Goal: Task Accomplishment & Management: Manage account settings

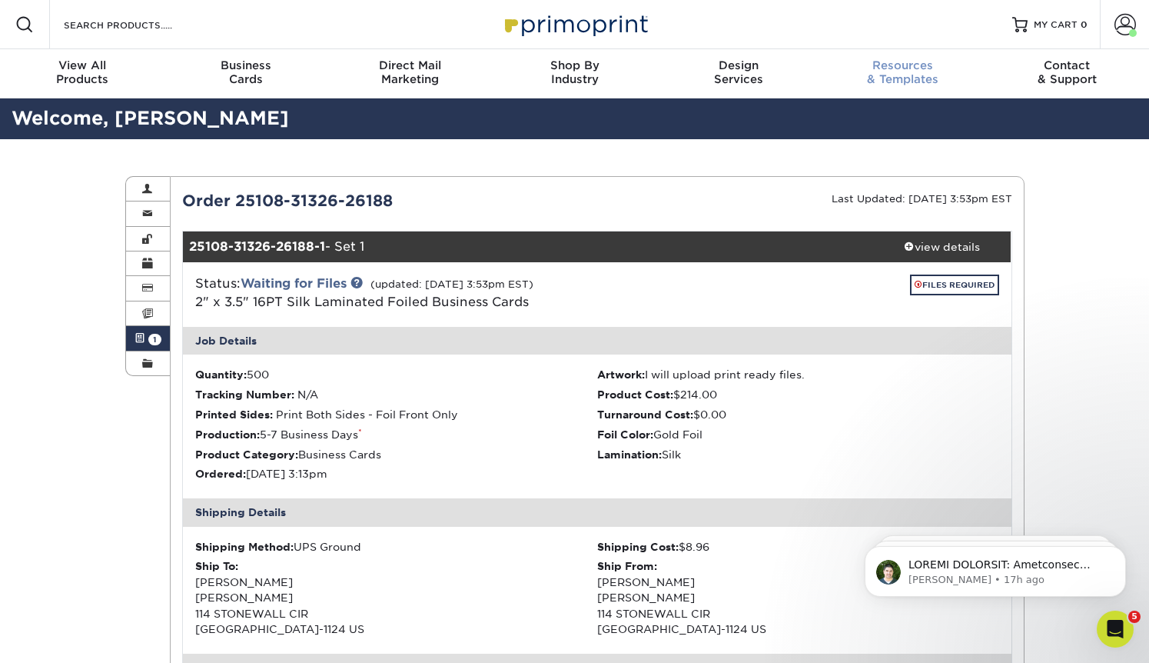
click at [890, 69] on span "Resources" at bounding box center [903, 65] width 165 height 14
click at [877, 78] on div "Resources & Templates" at bounding box center [903, 72] width 165 height 28
click at [912, 82] on div "Resources & Templates" at bounding box center [903, 72] width 165 height 28
click at [907, 72] on div "Resources & Templates" at bounding box center [903, 72] width 165 height 28
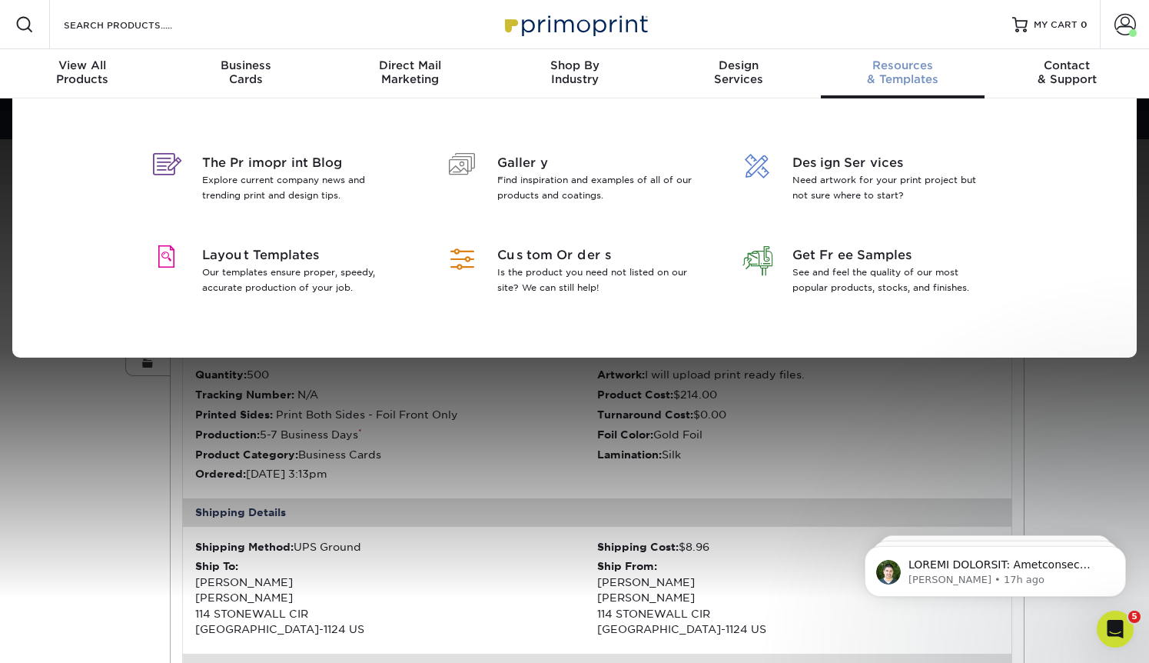
click at [897, 68] on span "Resources" at bounding box center [903, 65] width 165 height 14
click at [273, 259] on span "Layout Templates" at bounding box center [301, 255] width 199 height 18
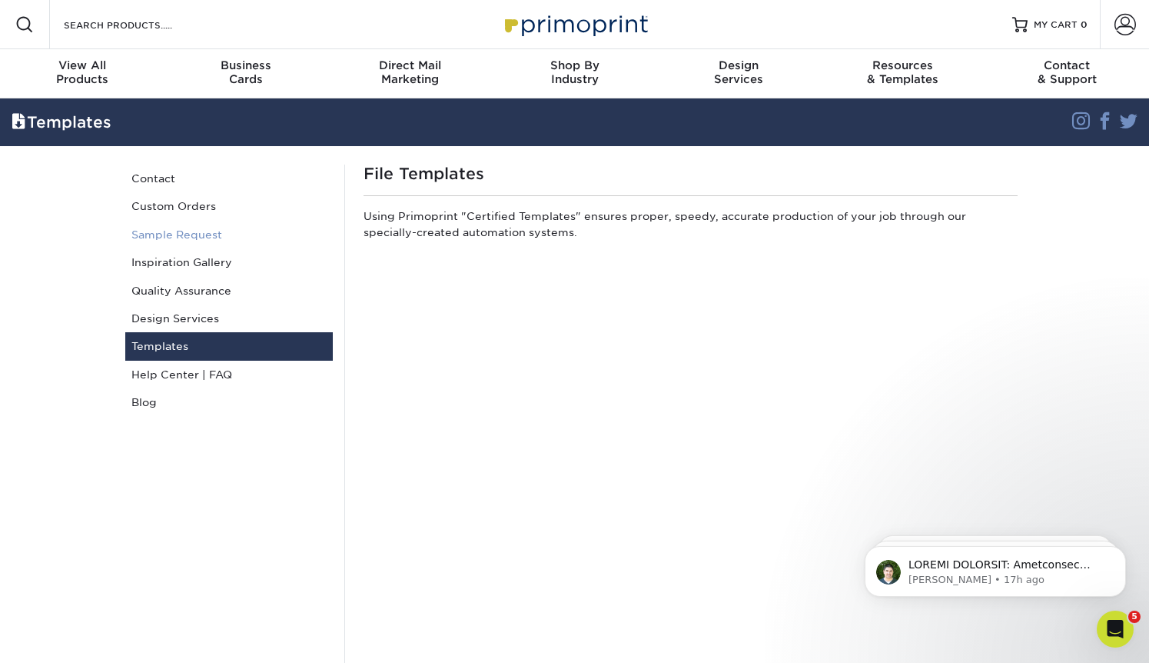
click at [196, 234] on link "Sample Request" at bounding box center [229, 235] width 208 height 28
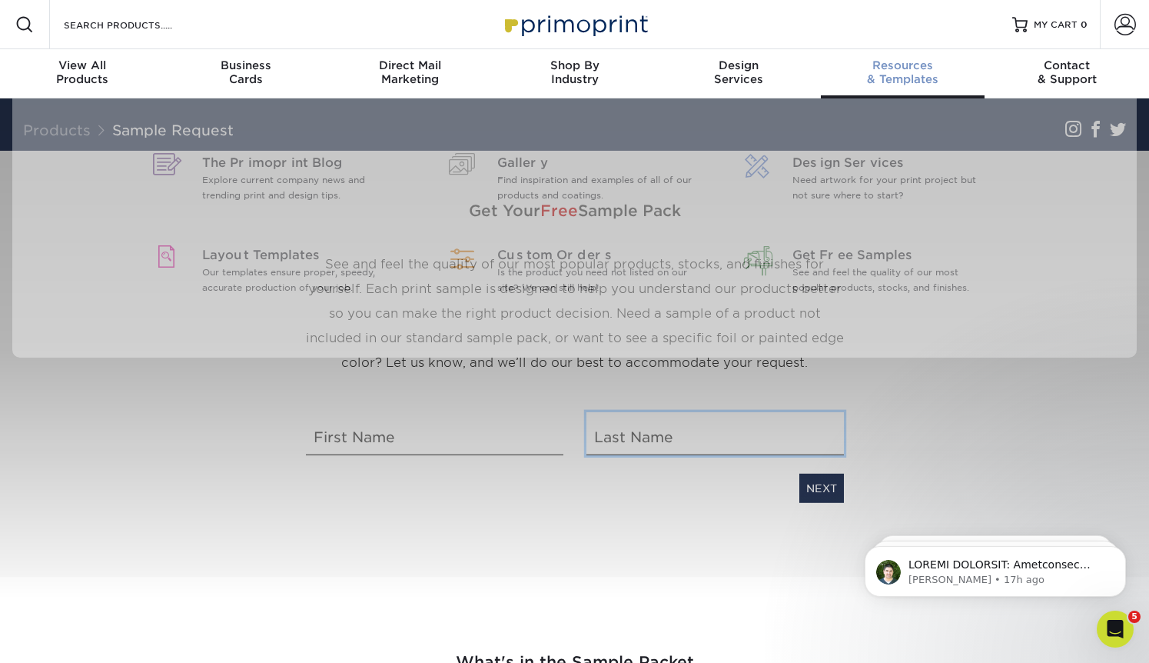
type input "[EMAIL_ADDRESS][DOMAIN_NAME]"
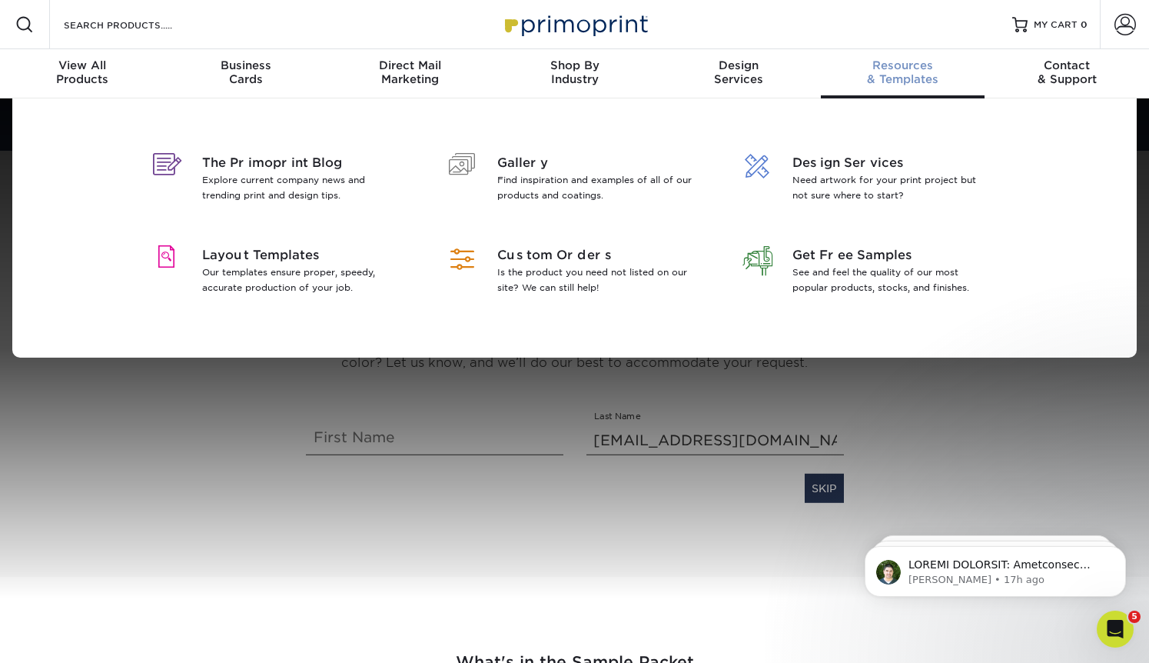
click at [900, 61] on span "Resources" at bounding box center [903, 65] width 165 height 14
click at [288, 261] on span "Layout Templates" at bounding box center [301, 255] width 199 height 18
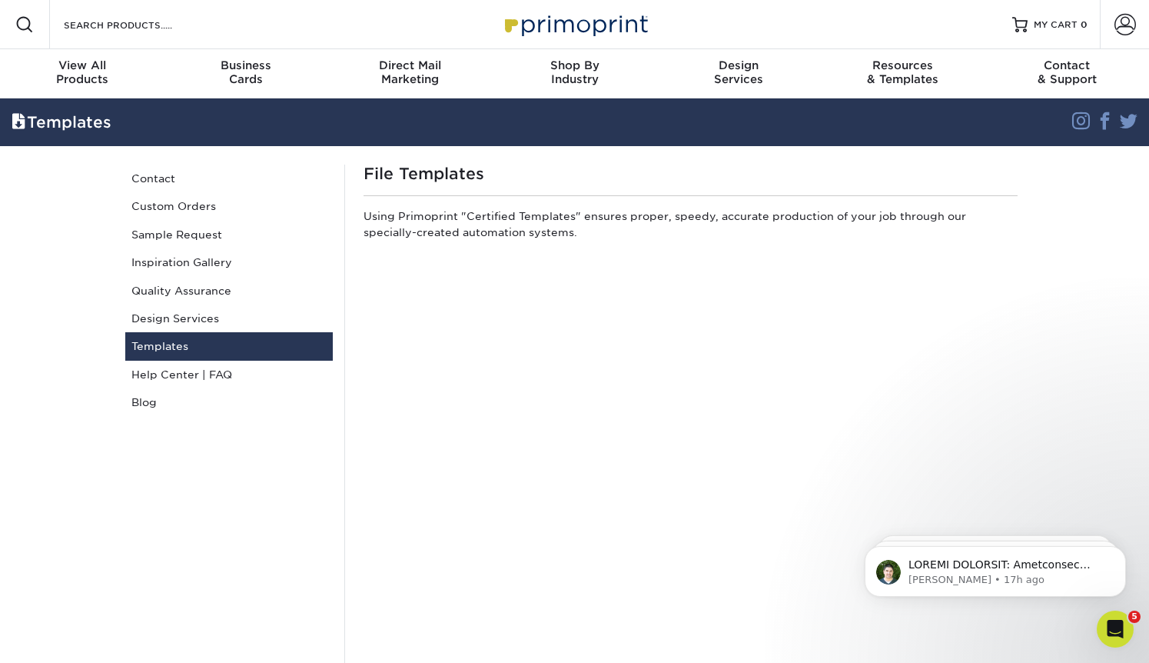
click at [239, 347] on link "Templates" at bounding box center [229, 346] width 208 height 28
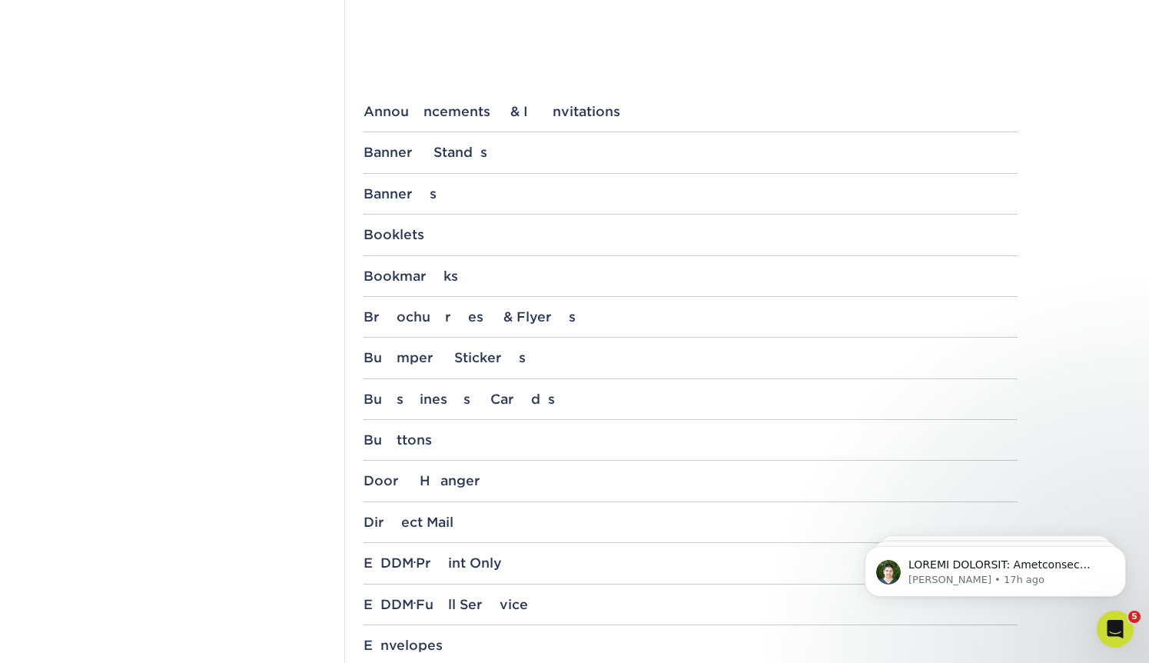
scroll to position [570, 0]
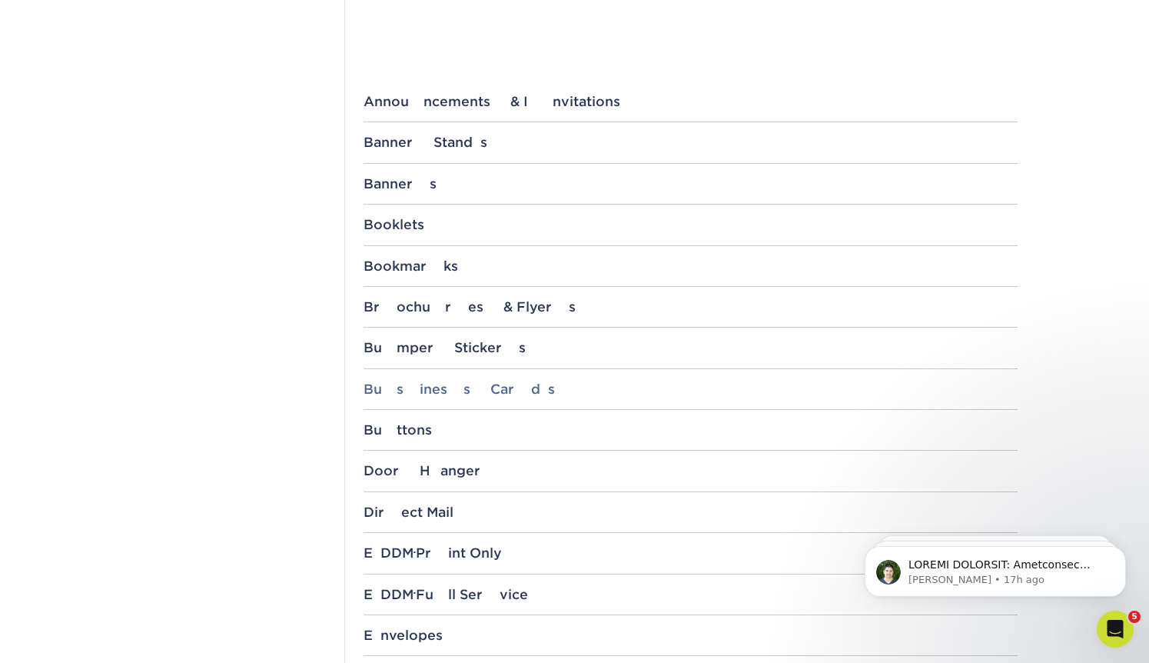
click at [394, 385] on div "Business Cards" at bounding box center [691, 388] width 654 height 15
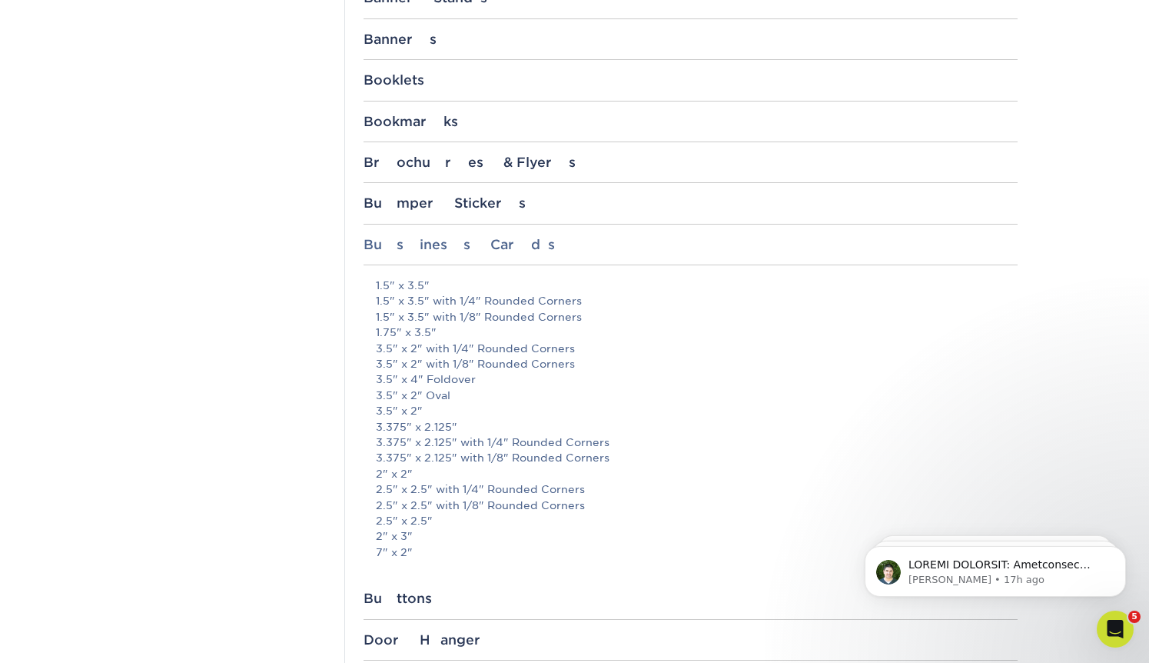
scroll to position [723, 0]
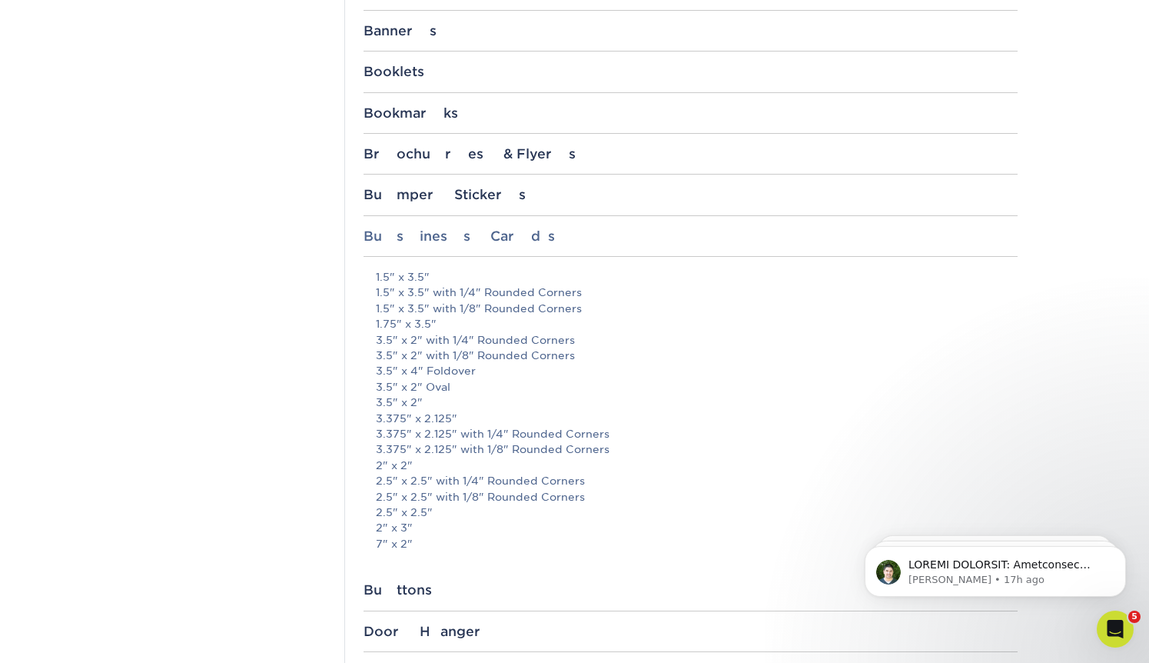
click at [394, 385] on link "3.5" x 2" Oval" at bounding box center [413, 387] width 75 height 12
click at [396, 402] on link "3.5" x 2"" at bounding box center [399, 402] width 47 height 12
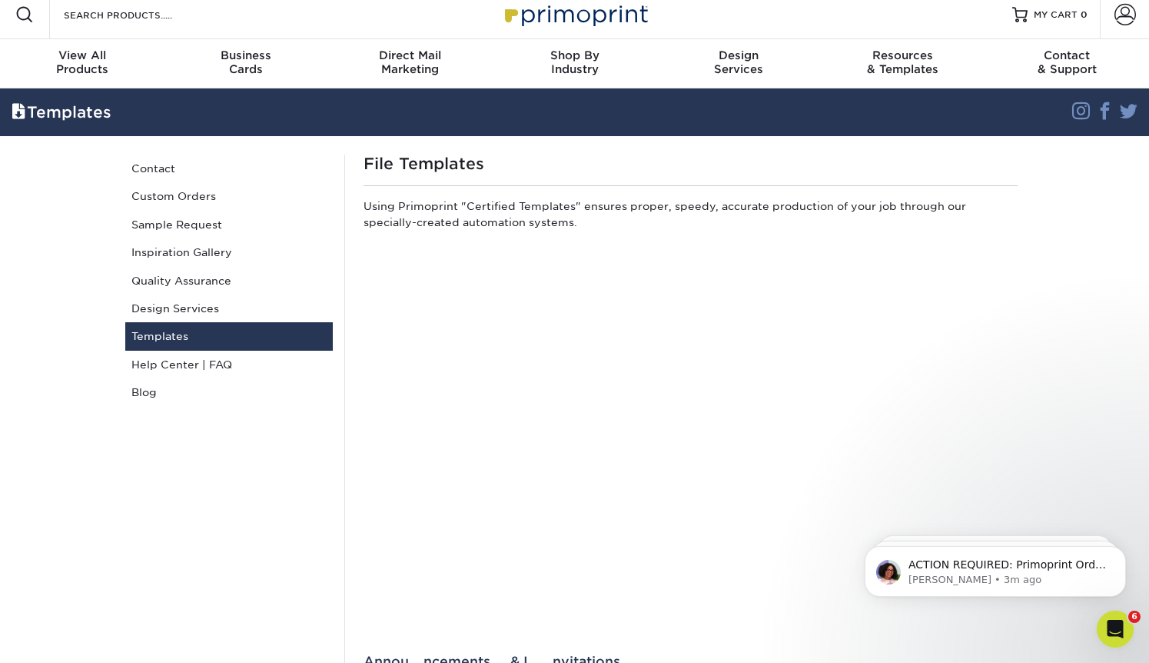
scroll to position [0, 0]
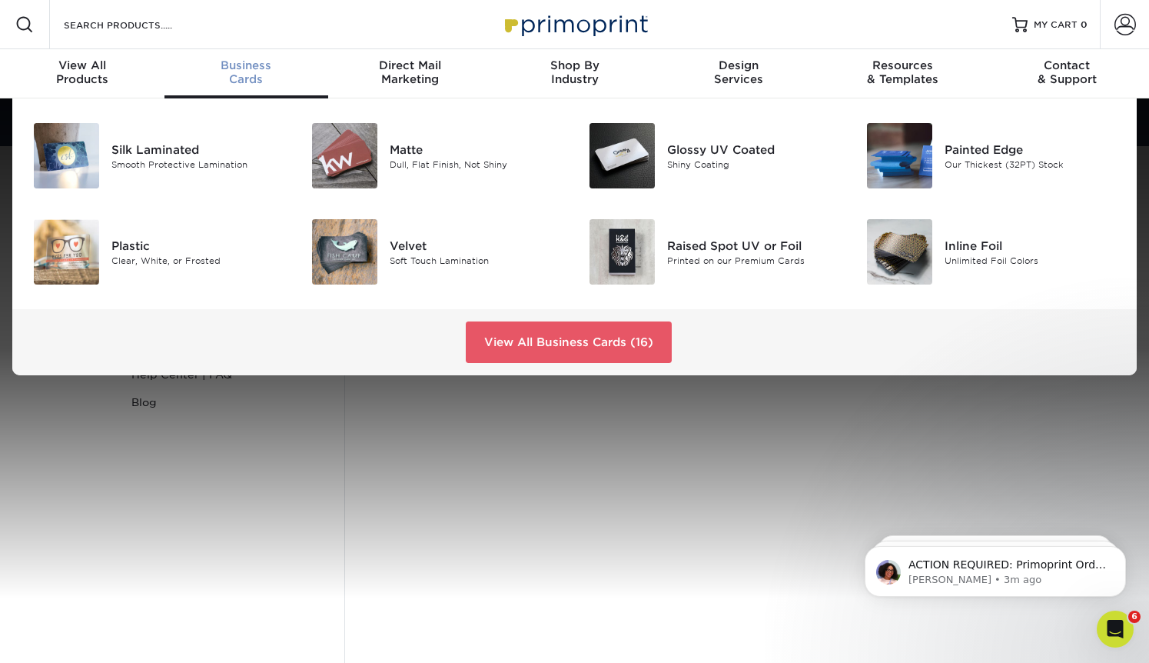
click at [240, 67] on span "Business" at bounding box center [247, 65] width 165 height 14
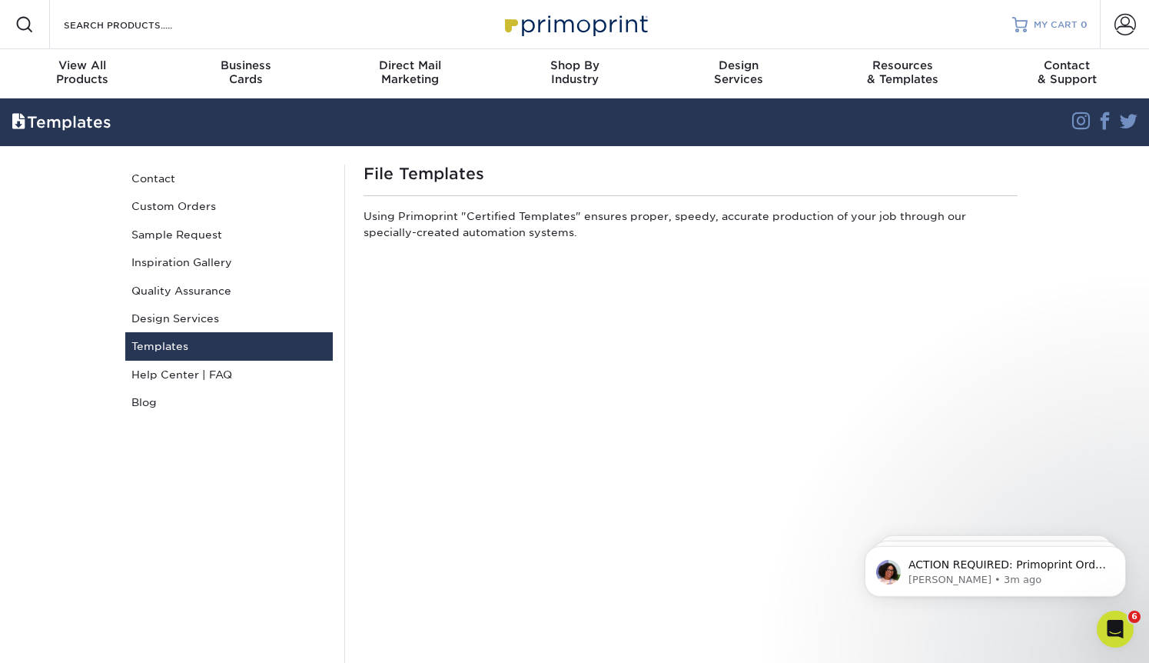
click at [1050, 24] on span "MY CART" at bounding box center [1056, 24] width 44 height 13
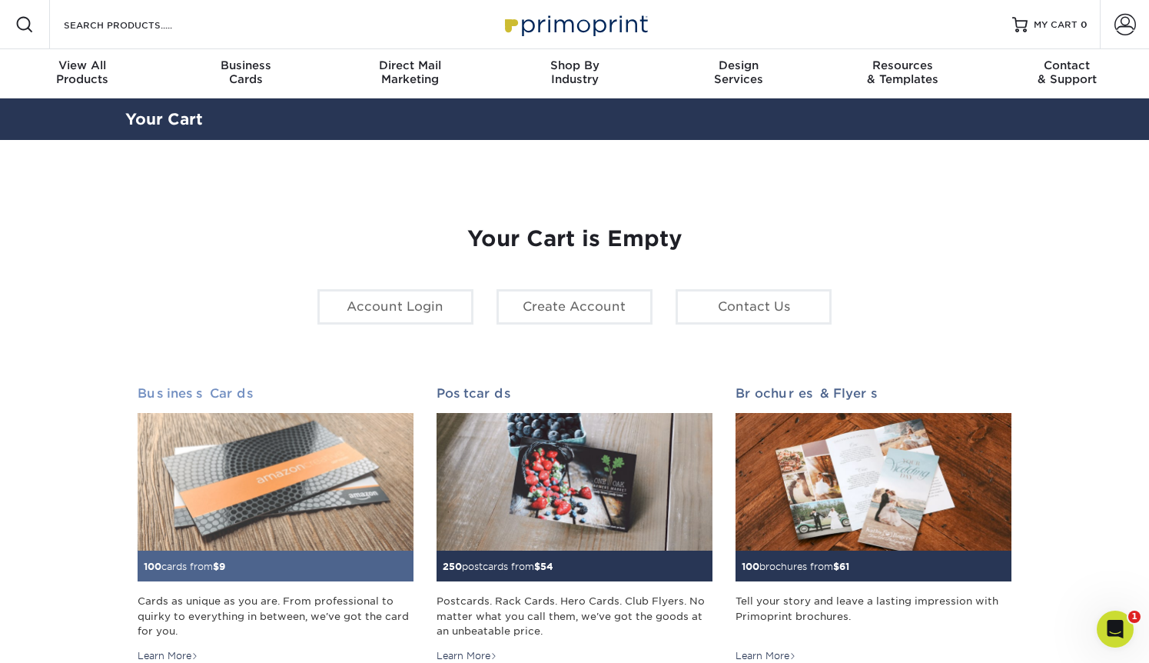
click at [287, 495] on img at bounding box center [276, 482] width 276 height 138
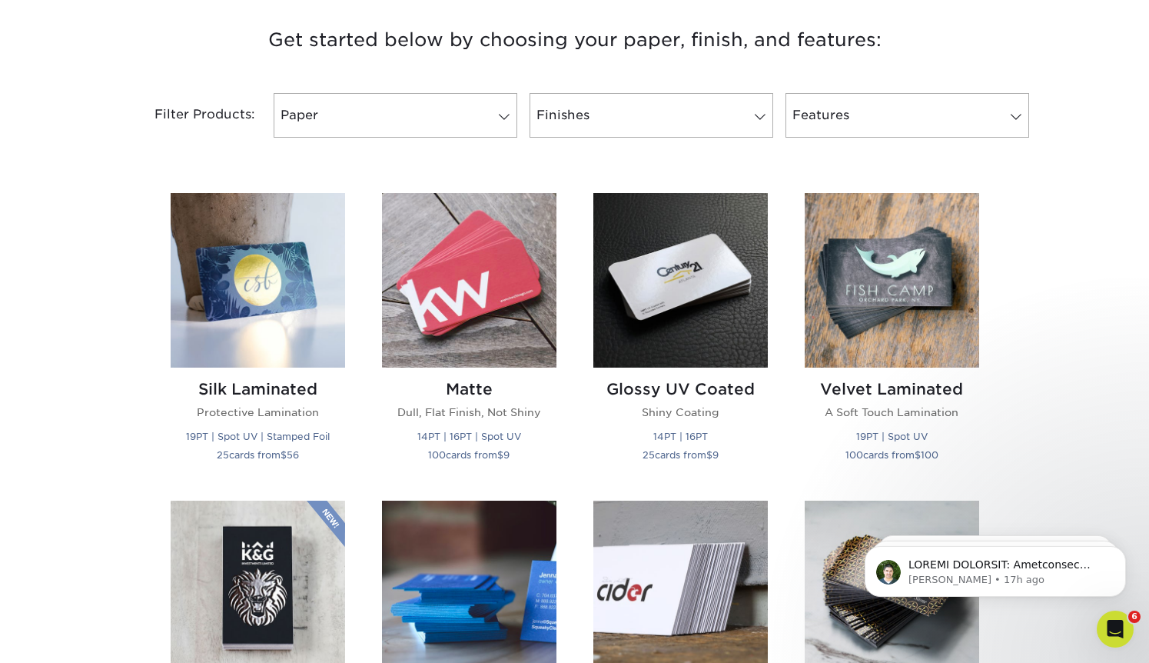
scroll to position [592, 0]
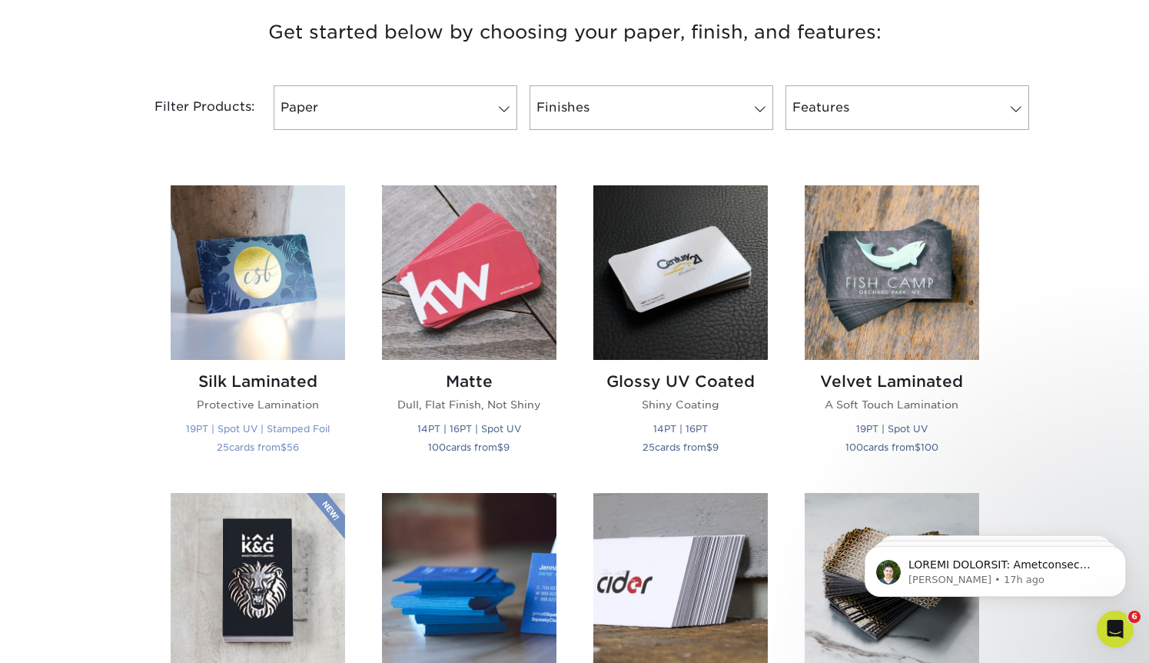
click at [254, 288] on img at bounding box center [258, 272] width 175 height 175
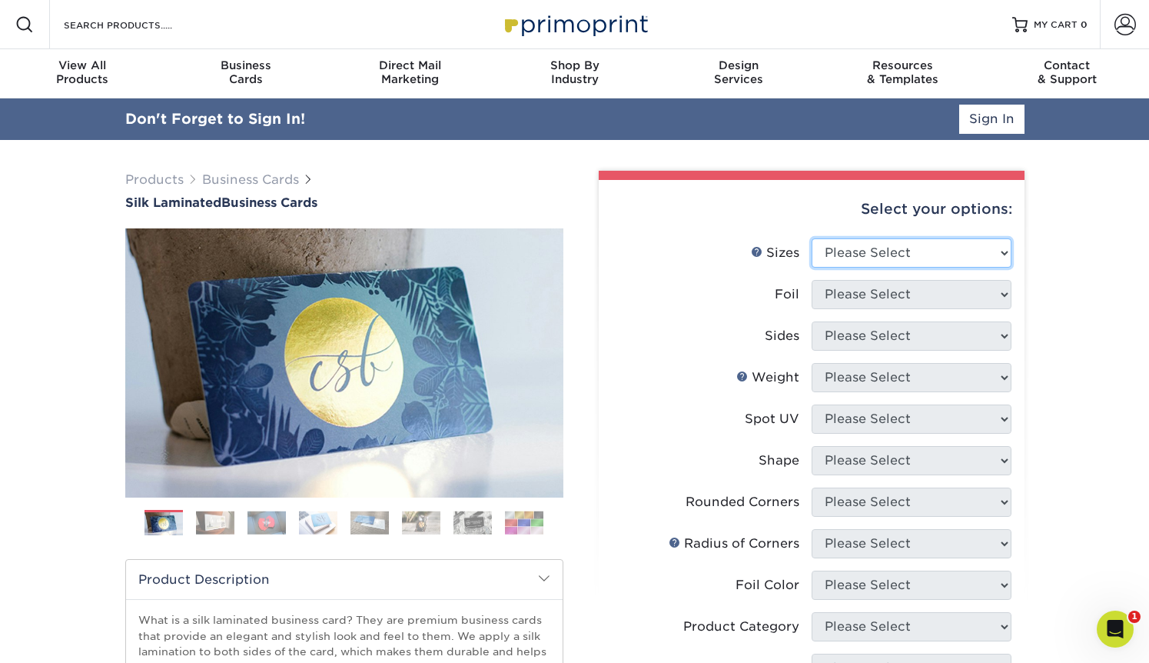
click at [880, 249] on select "Please Select 1.5" x 3.5" - Mini 1.75" x 3.5" - Mini 2" x 2" - Square 2" x 3" -…" at bounding box center [912, 252] width 200 height 29
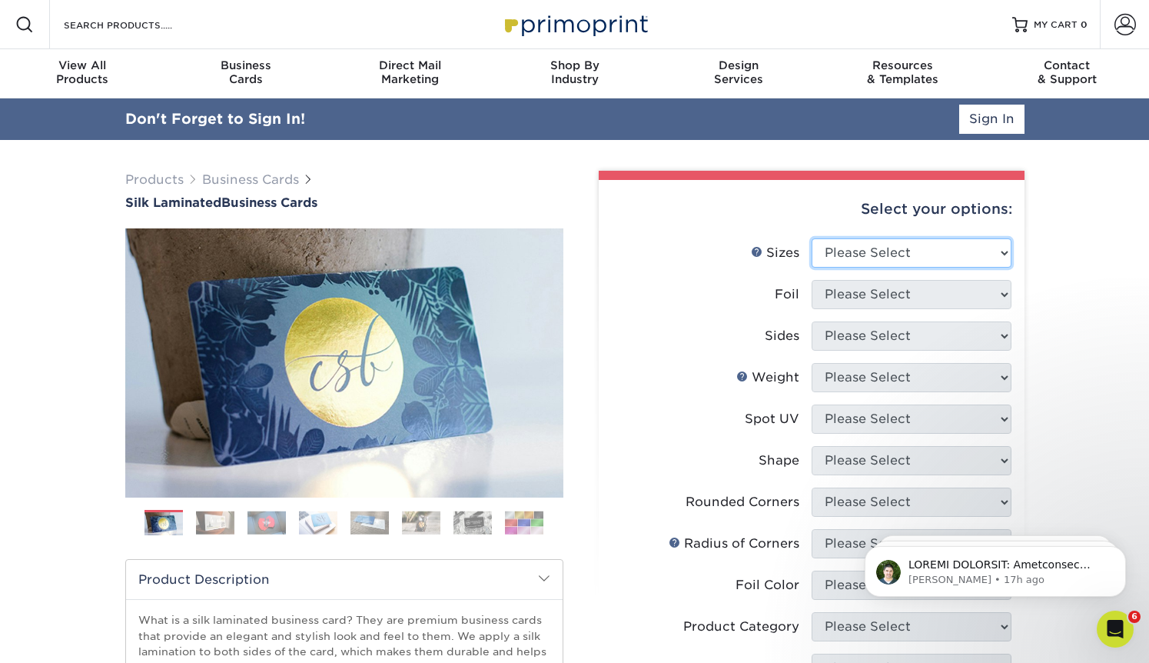
click at [812, 238] on select "Please Select 1.5" x 3.5" - Mini 1.75" x 3.5" - Mini 2" x 2" - Square 2" x 3" -…" at bounding box center [912, 252] width 200 height 29
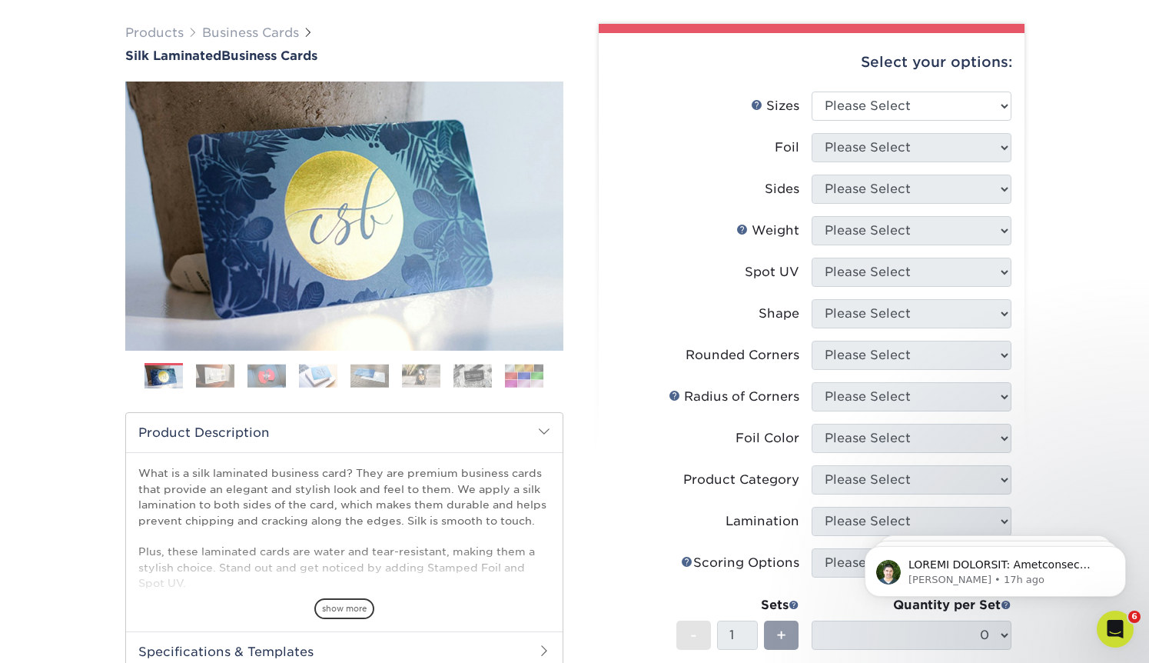
scroll to position [97, 0]
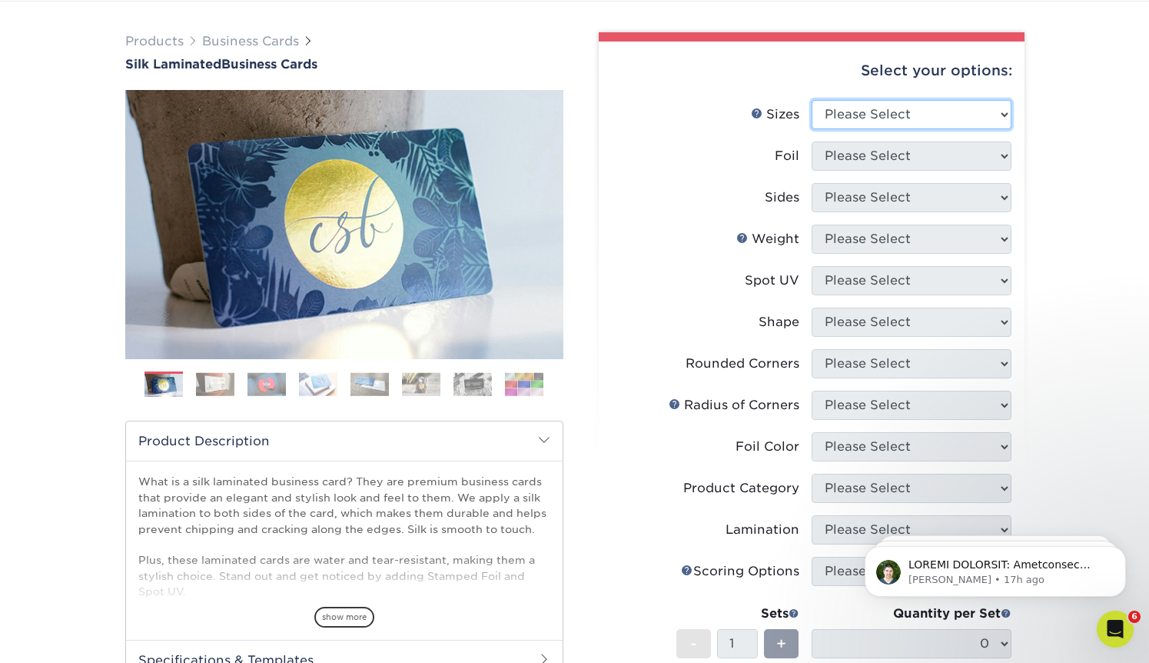
click at [944, 118] on select "Please Select 1.5" x 3.5" - Mini 1.75" x 3.5" - Mini 2" x 2" - Square 2" x 3" -…" at bounding box center [912, 114] width 200 height 29
select select "2.00x3.50"
click at [812, 100] on select "Please Select 1.5" x 3.5" - Mini 1.75" x 3.5" - Mini 2" x 2" - Square 2" x 3" -…" at bounding box center [912, 114] width 200 height 29
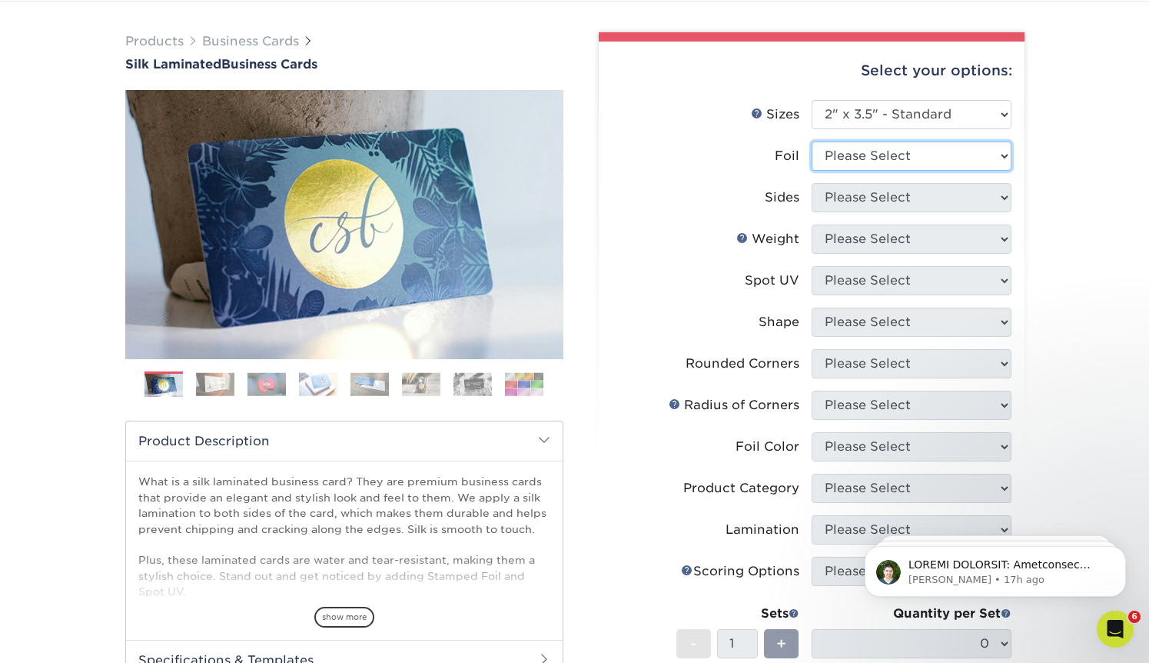
click at [888, 159] on select "Please Select Yes No" at bounding box center [912, 155] width 200 height 29
select select "1"
click at [812, 141] on select "Please Select Yes No" at bounding box center [912, 155] width 200 height 29
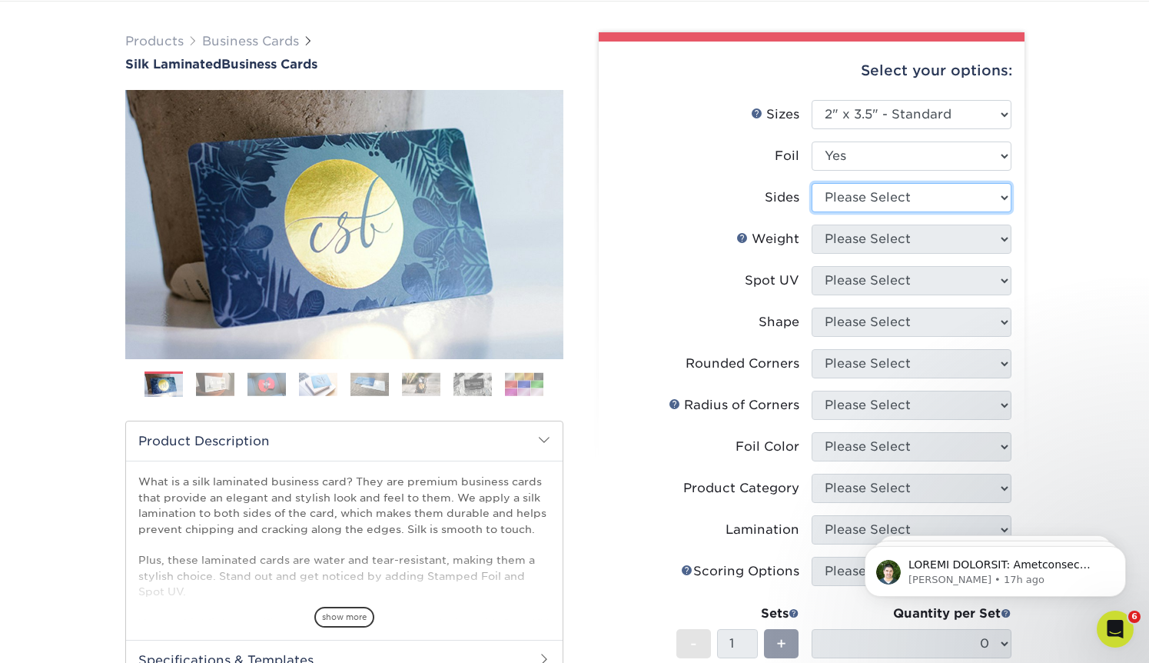
click at [873, 202] on select "Please Select Print Both Sides - Foil Both Sides Print Both Sides - Foil Front …" at bounding box center [912, 197] width 200 height 29
select select "e9e9dfb3-fba1-4d60-972c-fd9ca5904d33"
click at [812, 183] on select "Please Select Print Both Sides - Foil Both Sides Print Both Sides - Foil Front …" at bounding box center [912, 197] width 200 height 29
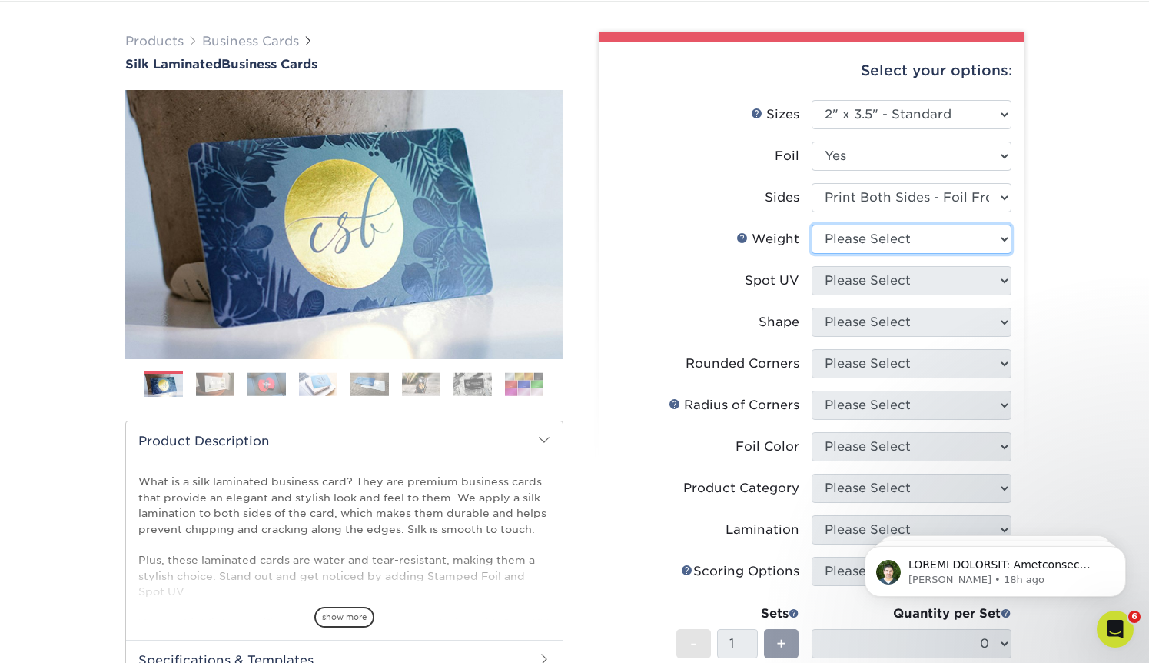
click at [876, 241] on select "Please Select 16PT" at bounding box center [912, 239] width 200 height 29
select select "16PT"
click at [812, 225] on select "Please Select 16PT" at bounding box center [912, 239] width 200 height 29
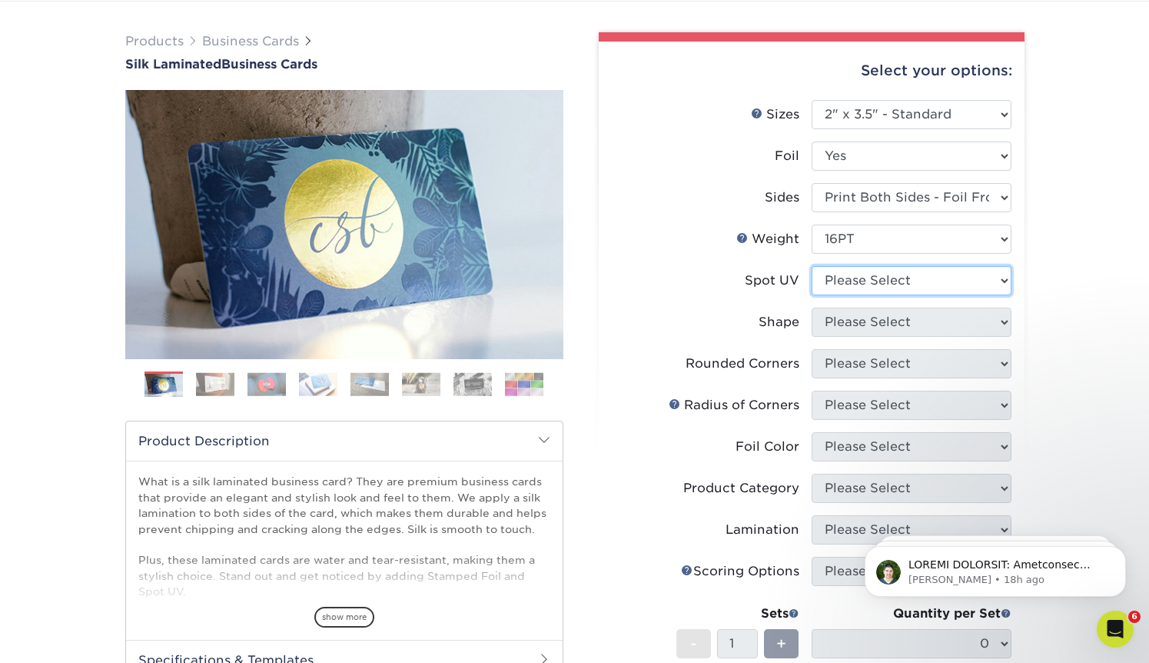
click at [869, 283] on select "Please Select No Spot UV Front and Back (Both Sides) Front Only Back Only" at bounding box center [912, 280] width 200 height 29
select select "3"
click at [812, 266] on select "Please Select No Spot UV Front and Back (Both Sides) Front Only Back Only" at bounding box center [912, 280] width 200 height 29
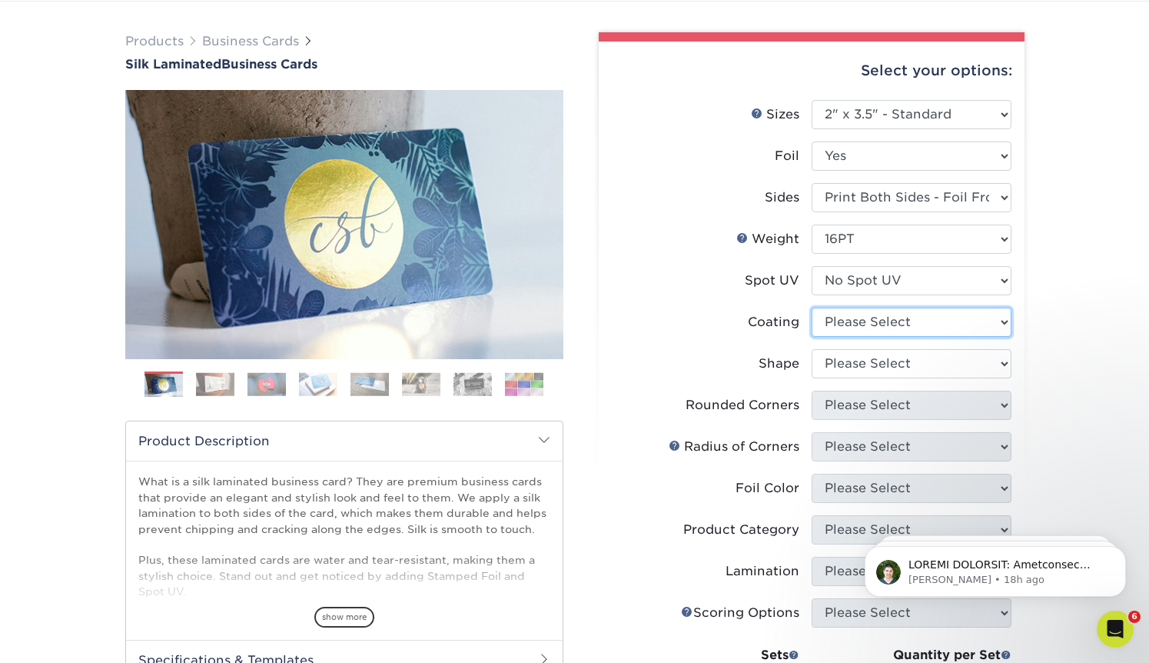
click at [867, 322] on select at bounding box center [912, 322] width 200 height 29
select select "3e7618de-abca-4bda-9f97-8b9129e913d8"
click at [812, 308] on select at bounding box center [912, 322] width 200 height 29
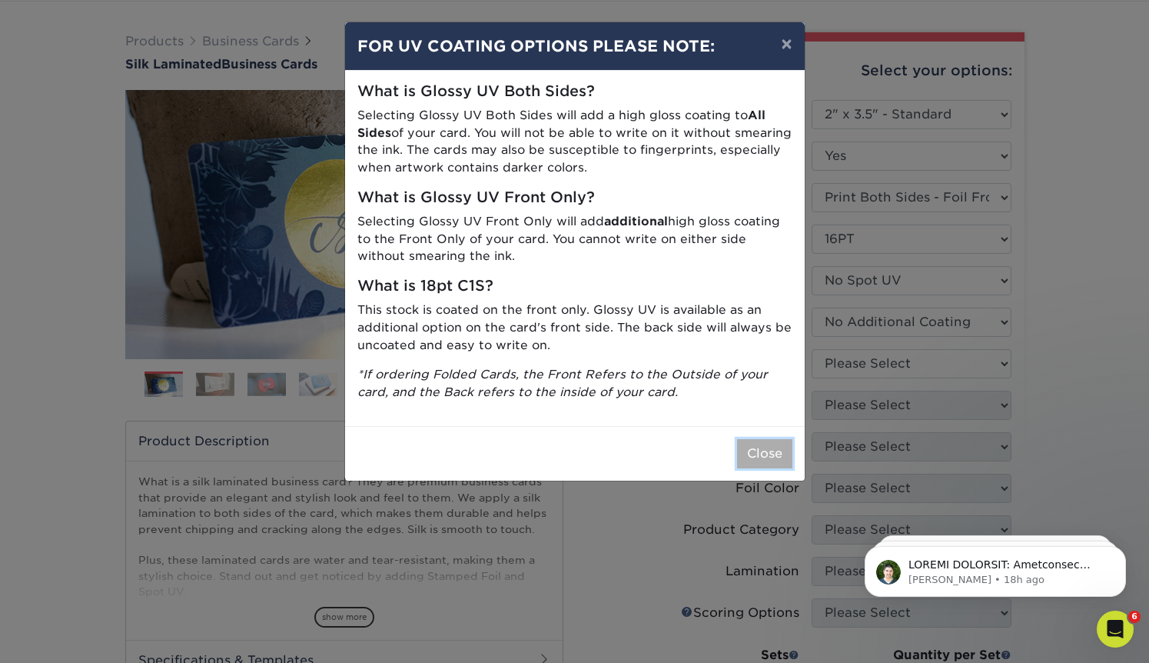
click at [773, 446] on button "Close" at bounding box center [764, 453] width 55 height 29
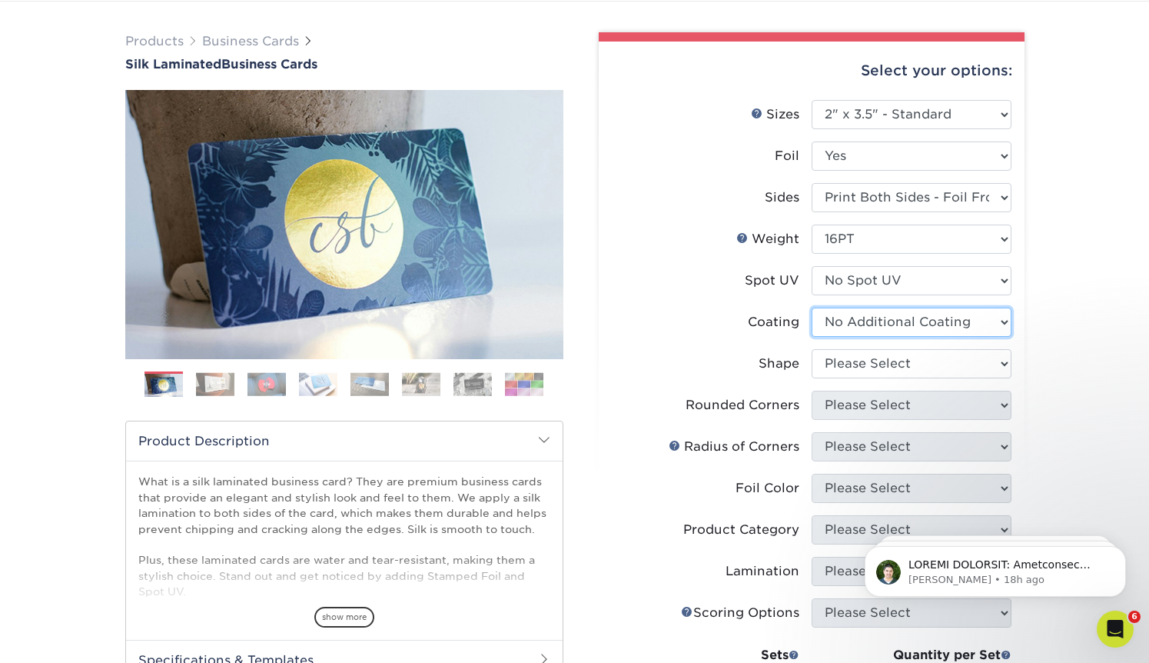
click at [890, 328] on select at bounding box center [912, 322] width 200 height 29
click at [812, 308] on select at bounding box center [912, 322] width 200 height 29
click at [869, 364] on select "Please Select Standard" at bounding box center [912, 363] width 200 height 29
select select "standard"
click at [812, 349] on select "Please Select Standard" at bounding box center [912, 363] width 200 height 29
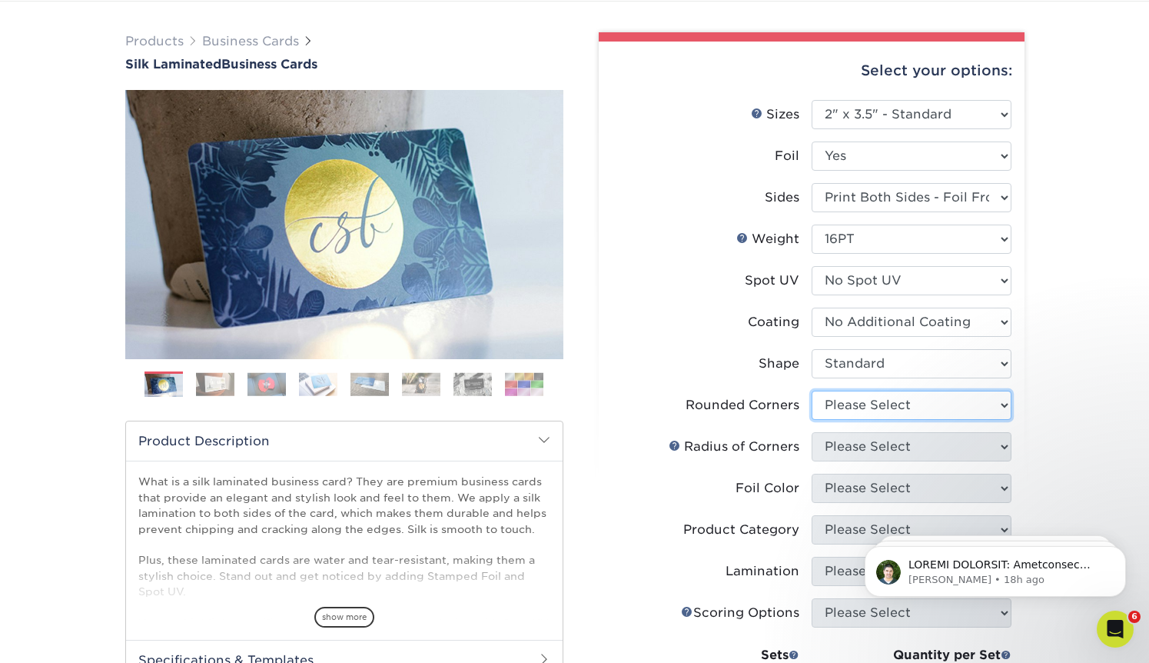
click at [861, 409] on select "Please Select Yes - Round 2 Corners Yes - Round 4 Corners No" at bounding box center [912, 405] width 200 height 29
select select "0"
click at [812, 391] on select "Please Select Yes - Round 2 Corners Yes - Round 4 Corners No" at bounding box center [912, 405] width 200 height 29
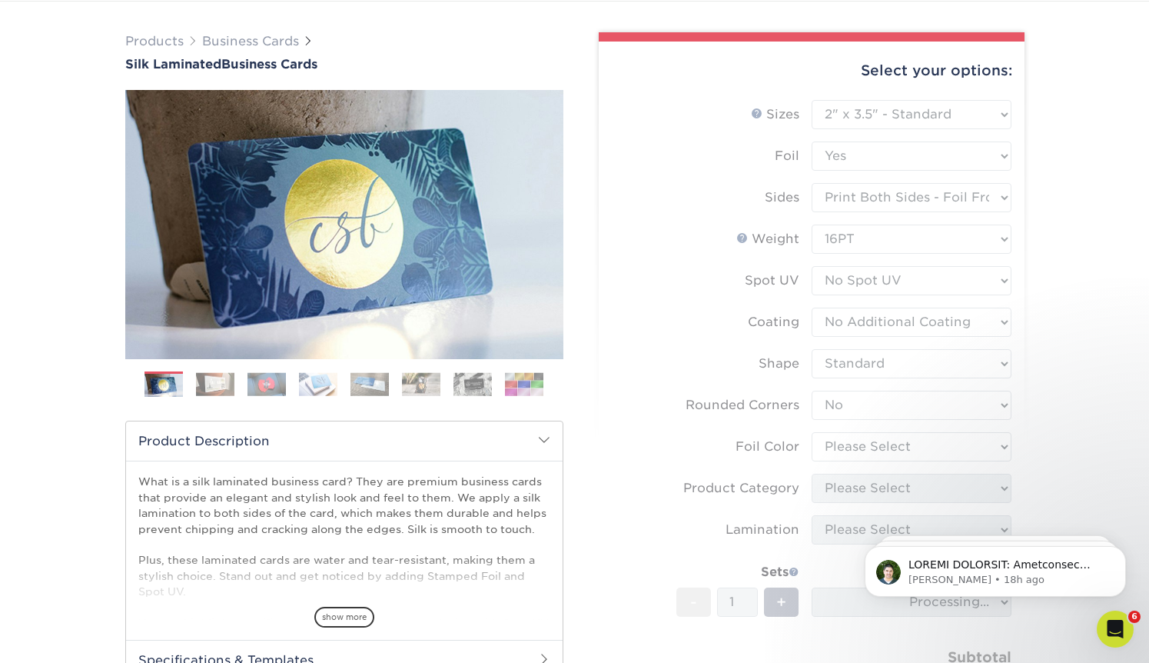
click at [850, 450] on form "Sizes Help Sizes Please Select 1.5" x 3.5" - Mini 1.75" x 3.5" - Mini 2" x 2" -…" at bounding box center [811, 418] width 401 height 636
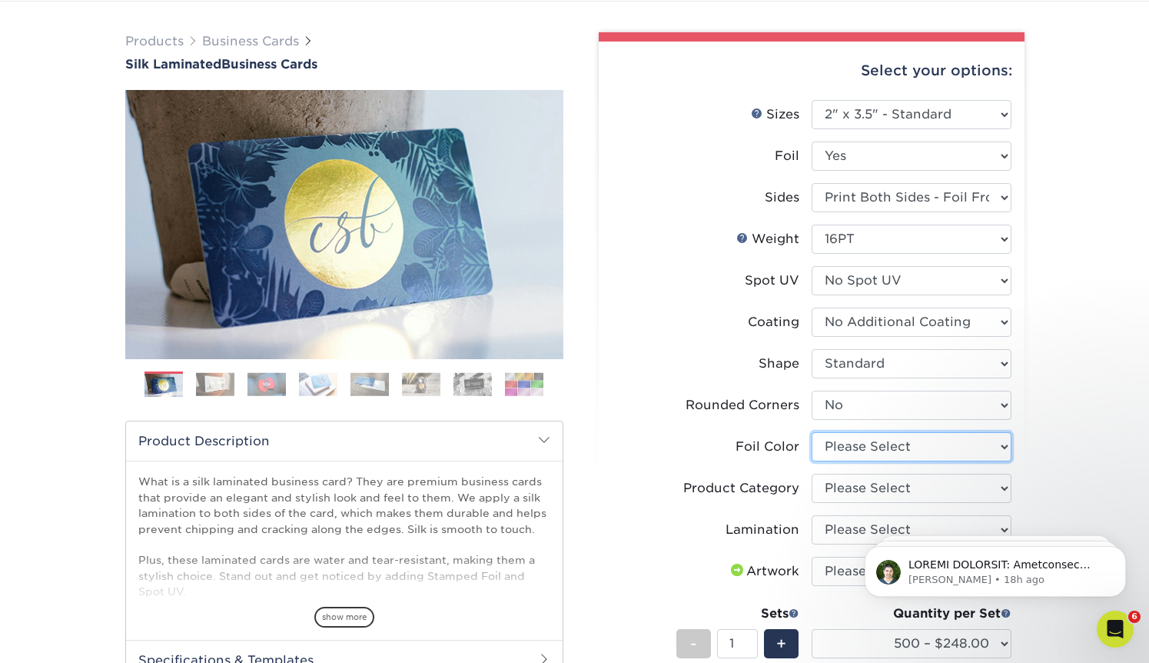
click at [850, 451] on select "Please Select Silver Foil Black Foil Blue Foil Copper Foil Gold Foil Red Foil R…" at bounding box center [912, 446] width 200 height 29
select select "acffa4a5-22f9-4585-ba3f-0adaa54b8c85"
click at [812, 432] on select "Please Select Silver Foil Black Foil Blue Foil Copper Foil Gold Foil Red Foil R…" at bounding box center [912, 446] width 200 height 29
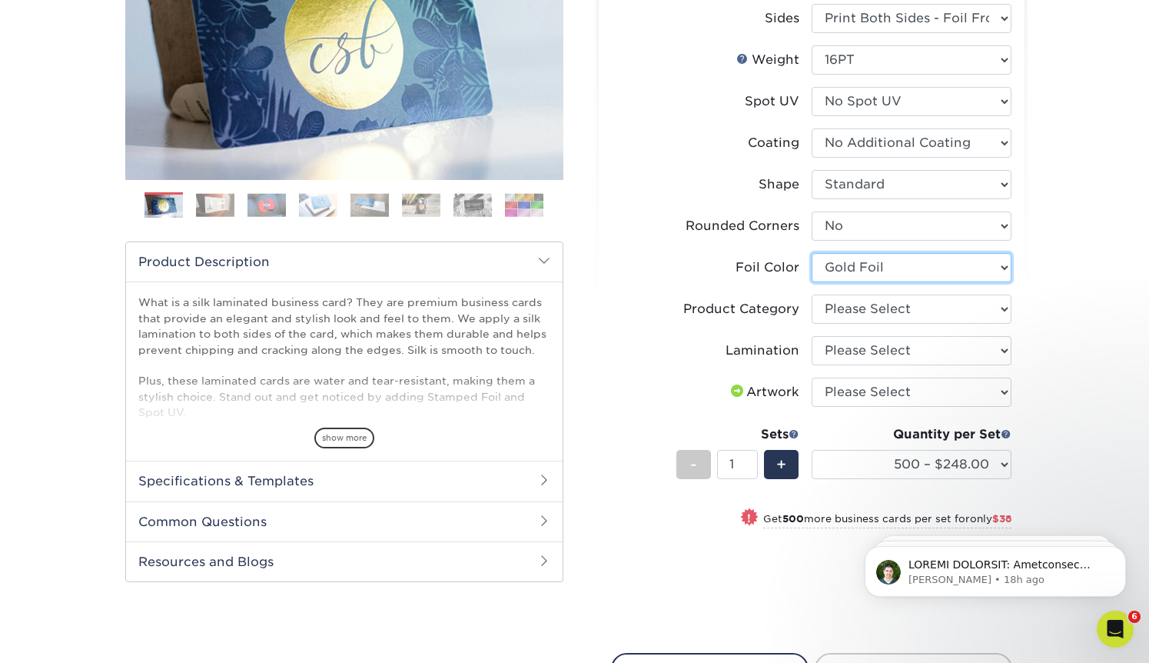
scroll to position [291, 0]
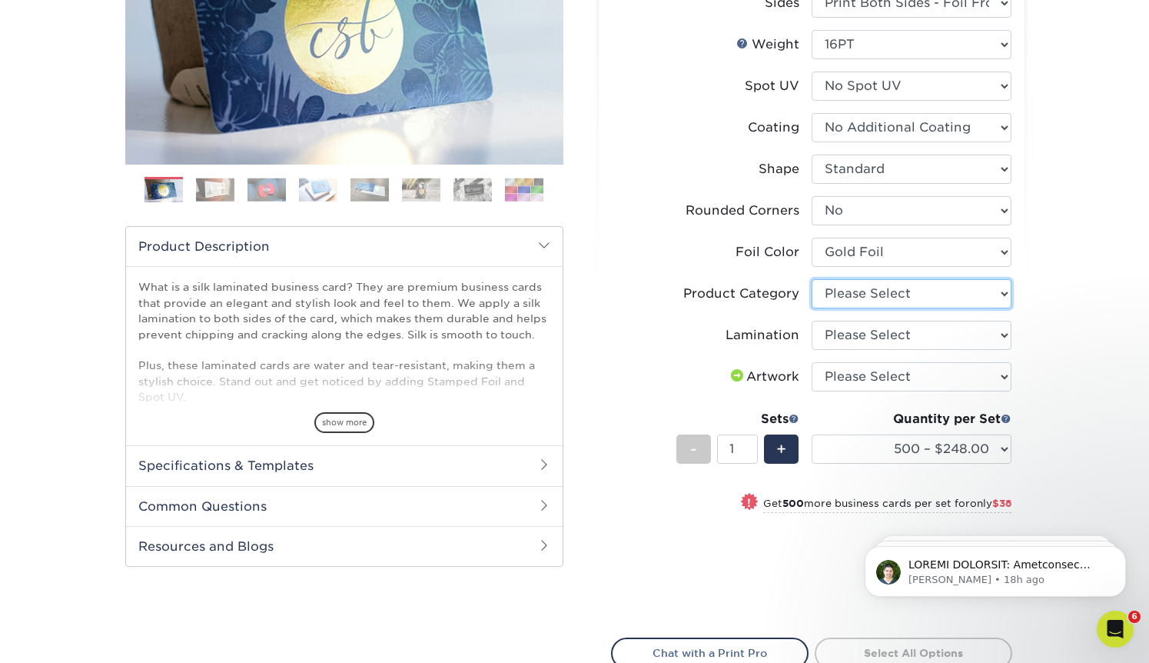
click at [877, 292] on select "Please Select Business Cards" at bounding box center [912, 293] width 200 height 29
select select "3b5148f1-0588-4f88-a218-97bcfdce65c1"
click at [812, 279] on select "Please Select Business Cards" at bounding box center [912, 293] width 200 height 29
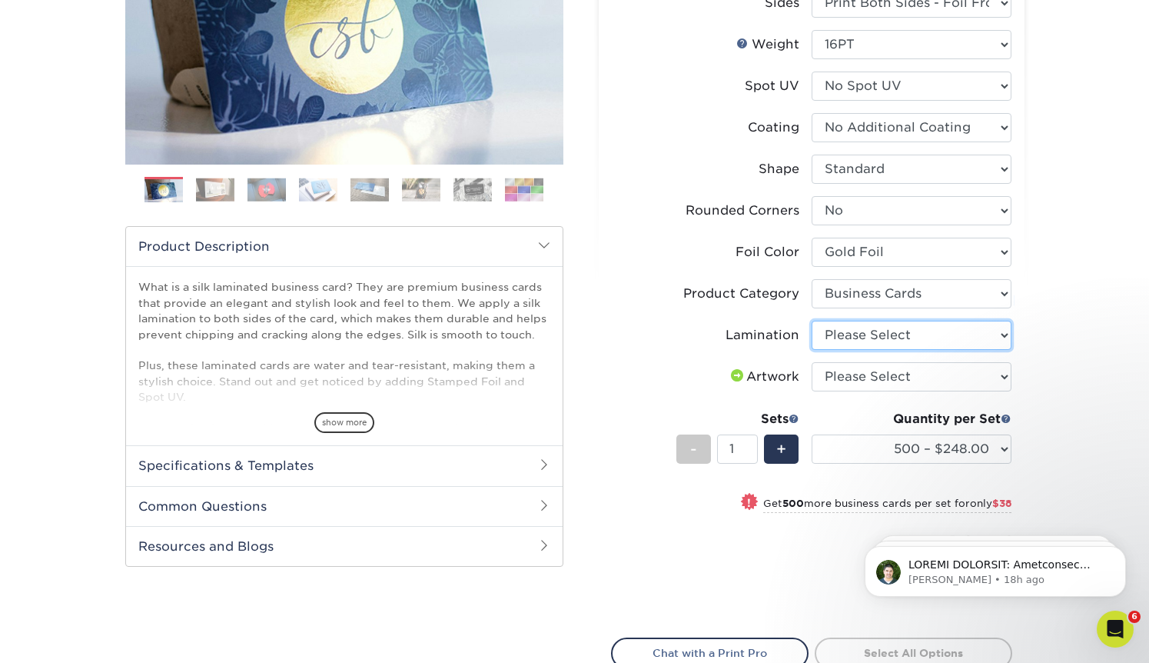
click at [877, 338] on select "Please Select Silk" at bounding box center [912, 335] width 200 height 29
select select "ccacb42f-45f7-42d3-bbd3-7c8421cf37f0"
click at [812, 321] on select "Please Select Silk" at bounding box center [912, 335] width 200 height 29
click at [876, 374] on select "Please Select I will upload files I need a design - $100" at bounding box center [912, 376] width 200 height 29
select select "upload"
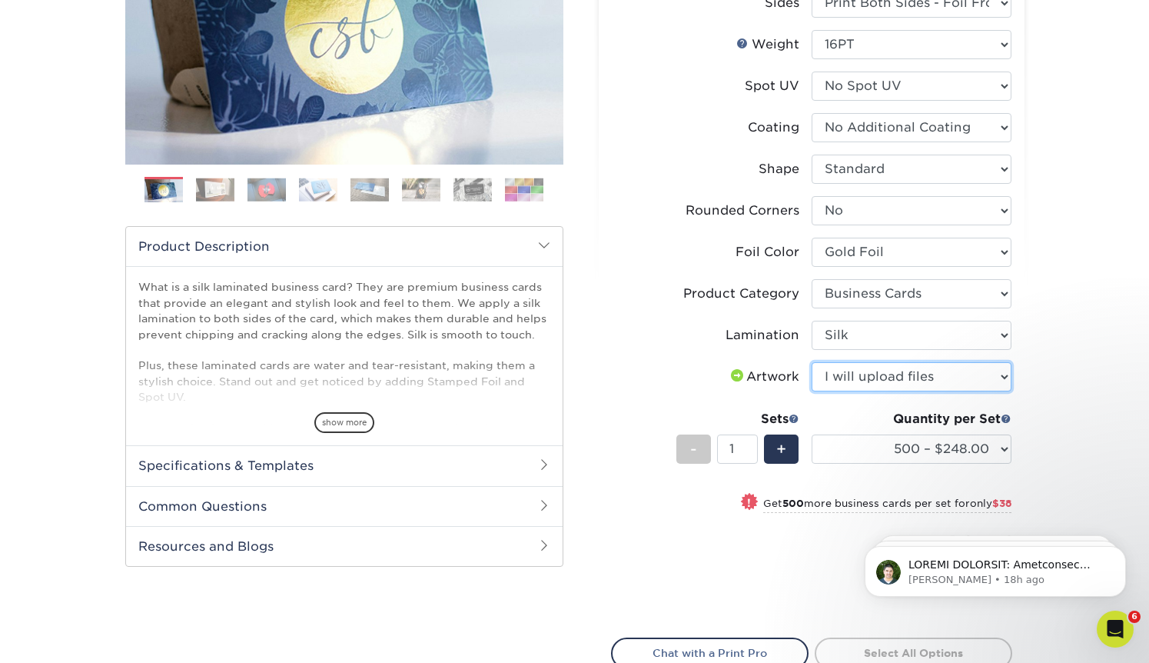
click at [812, 362] on select "Please Select I will upload files I need a design - $100" at bounding box center [912, 376] width 200 height 29
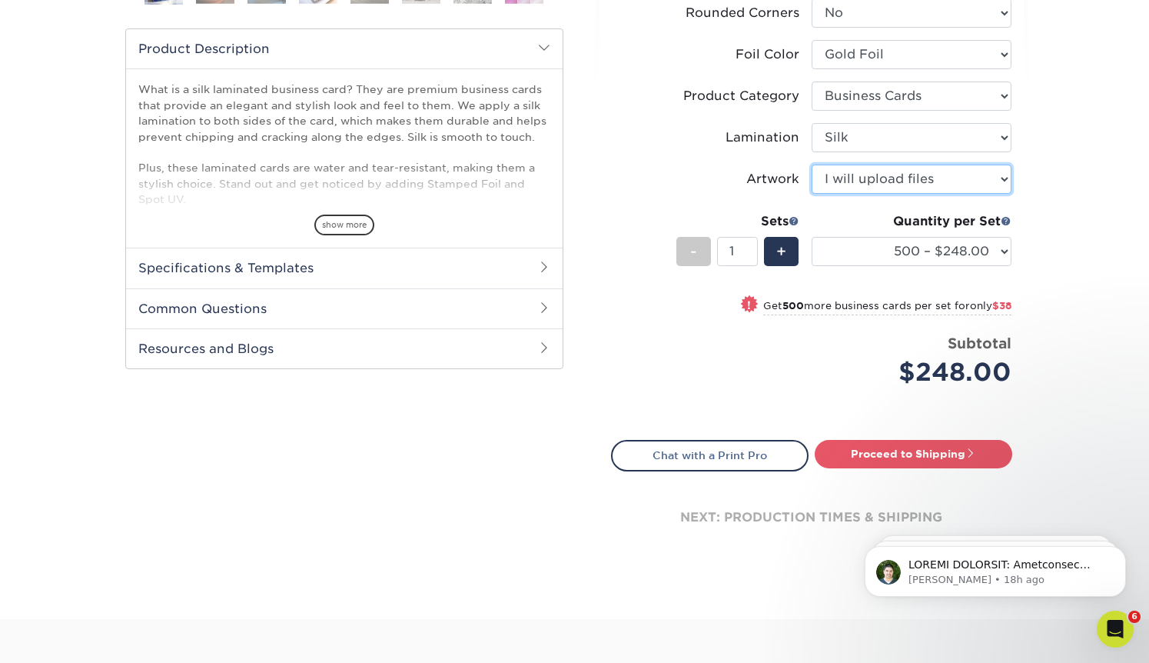
scroll to position [491, 0]
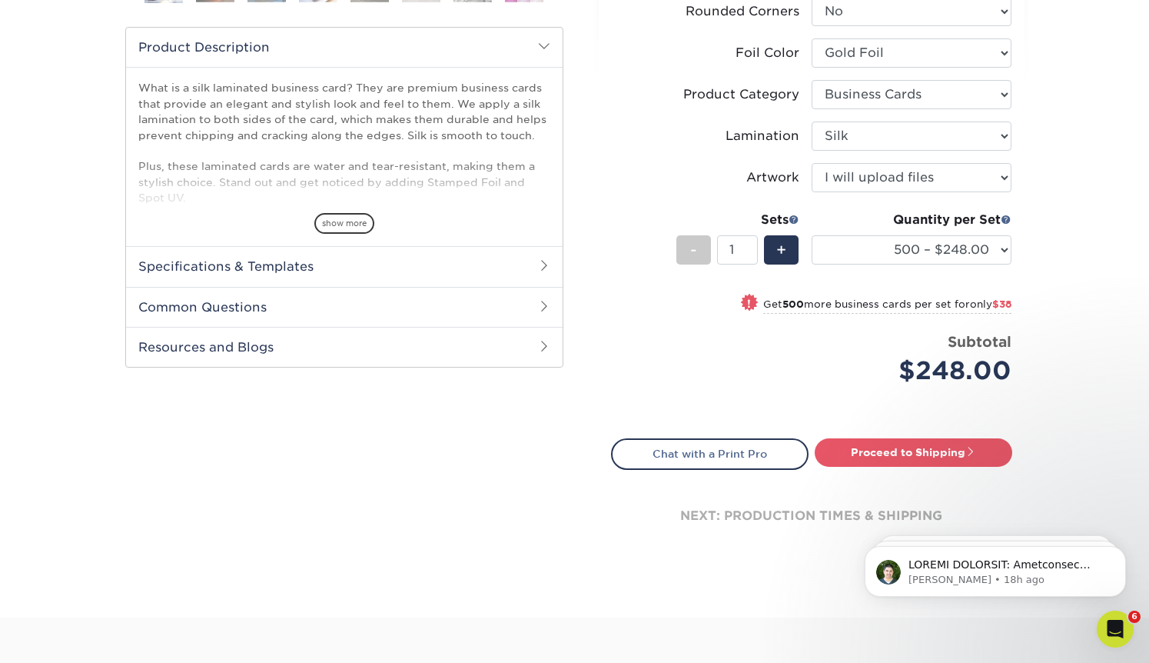
click at [712, 350] on div "Price per set $248.00" at bounding box center [712, 360] width 200 height 58
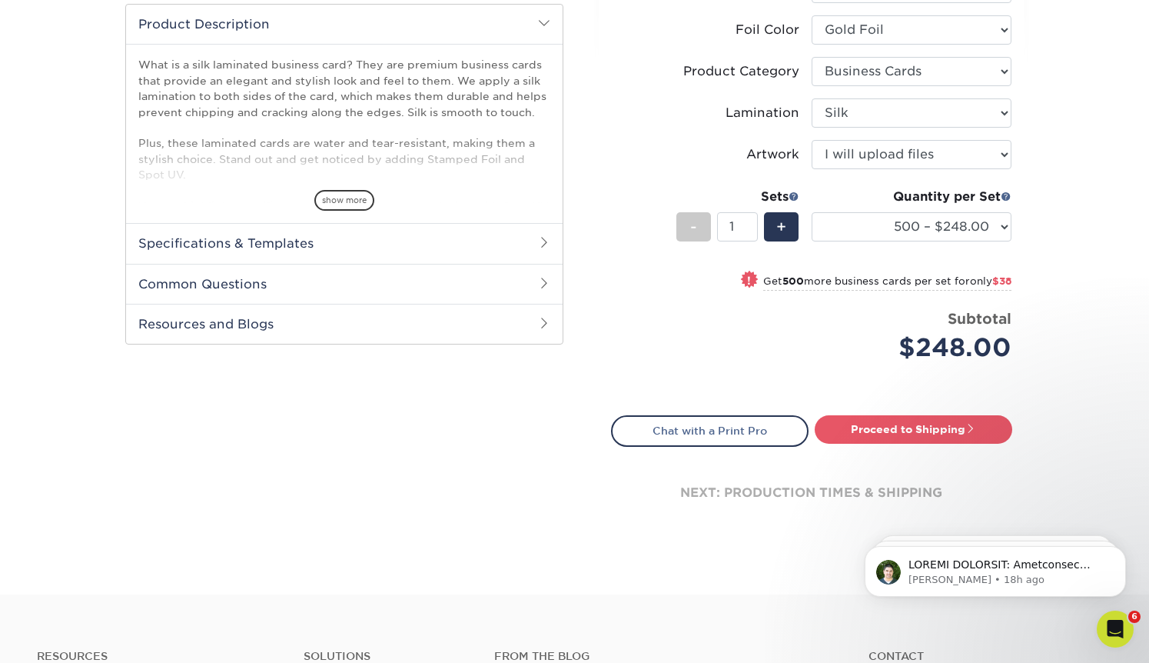
scroll to position [511, 0]
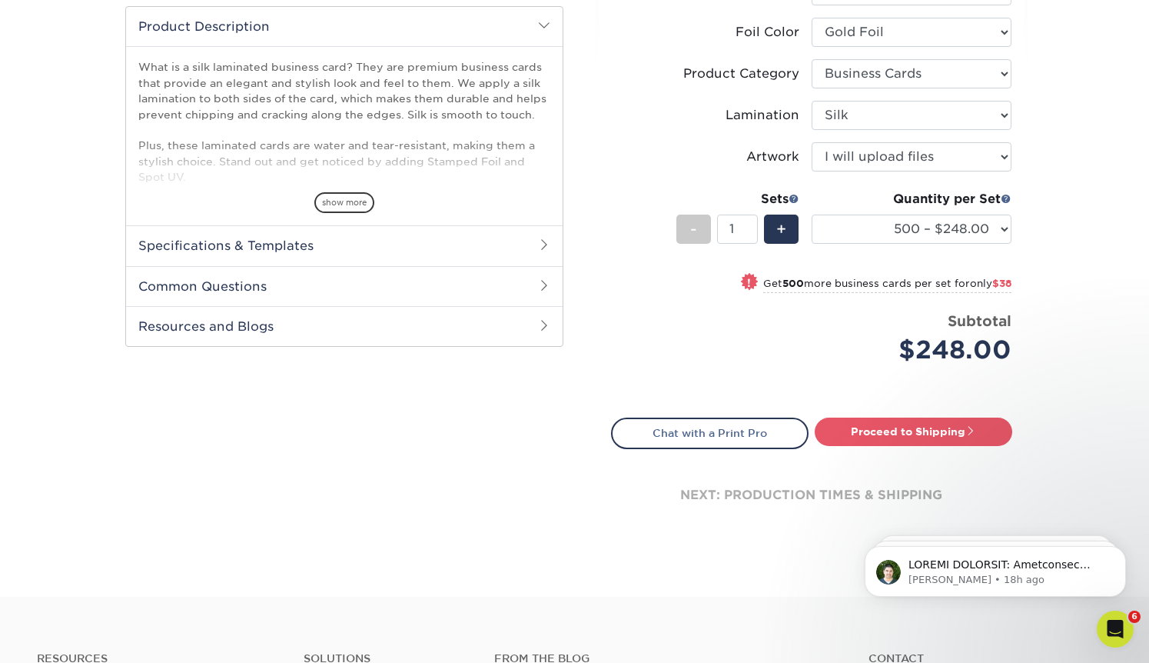
click at [206, 241] on h2 "Specifications & Templates" at bounding box center [344, 245] width 437 height 40
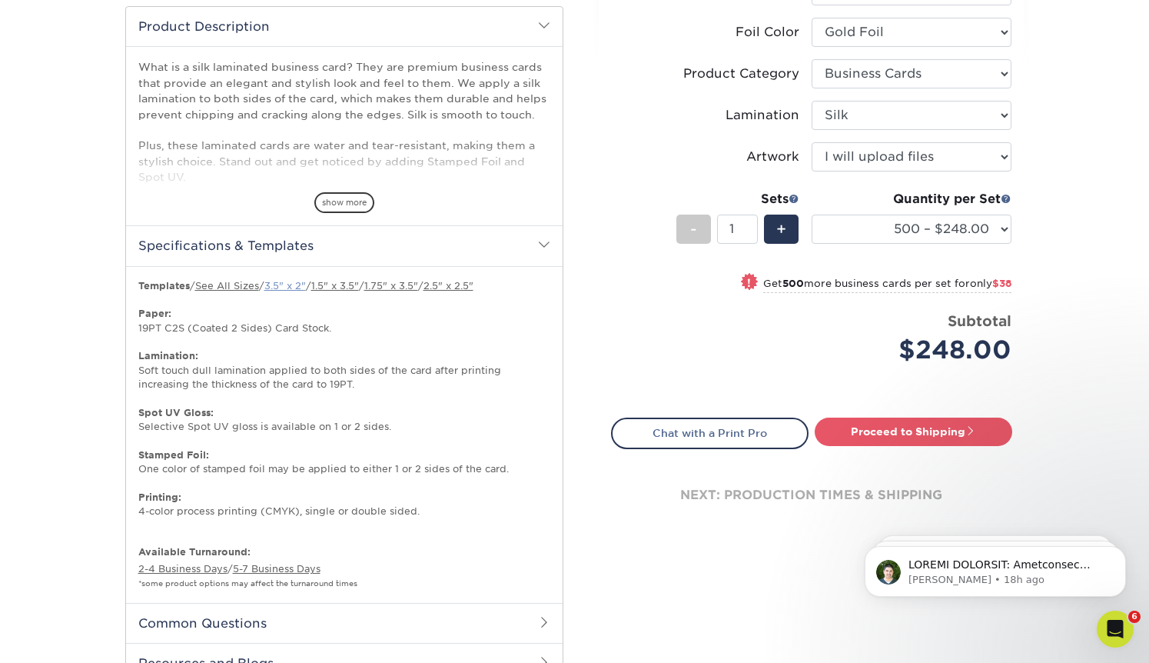
click at [291, 285] on link "3.5" x 2"" at bounding box center [285, 286] width 42 height 12
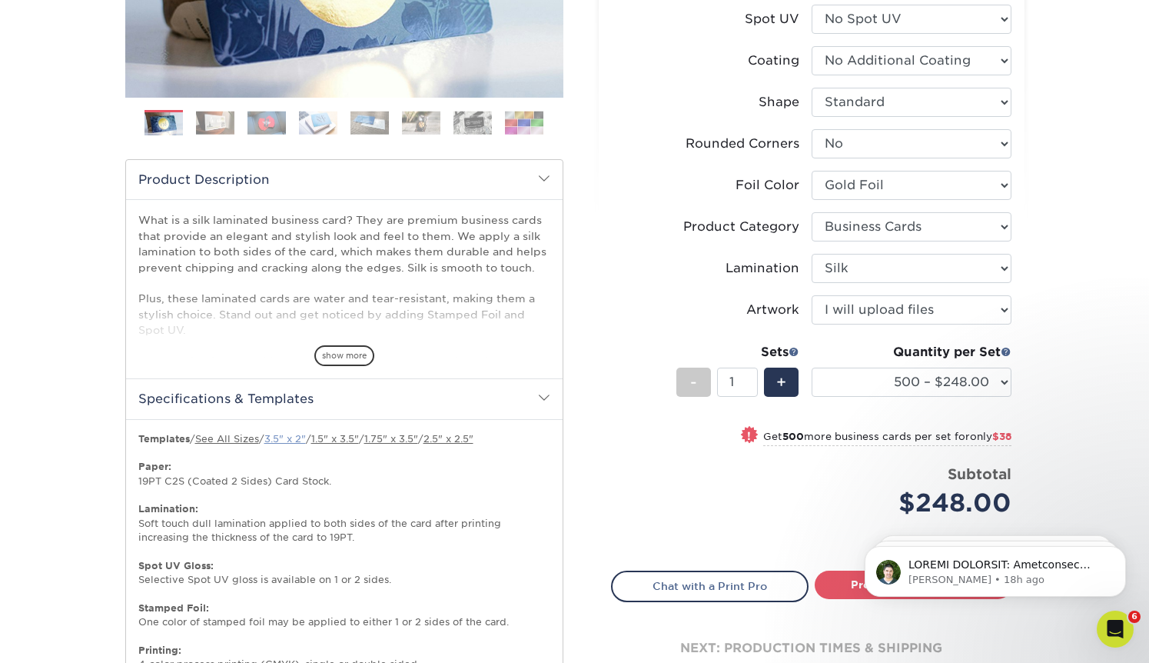
scroll to position [0, 0]
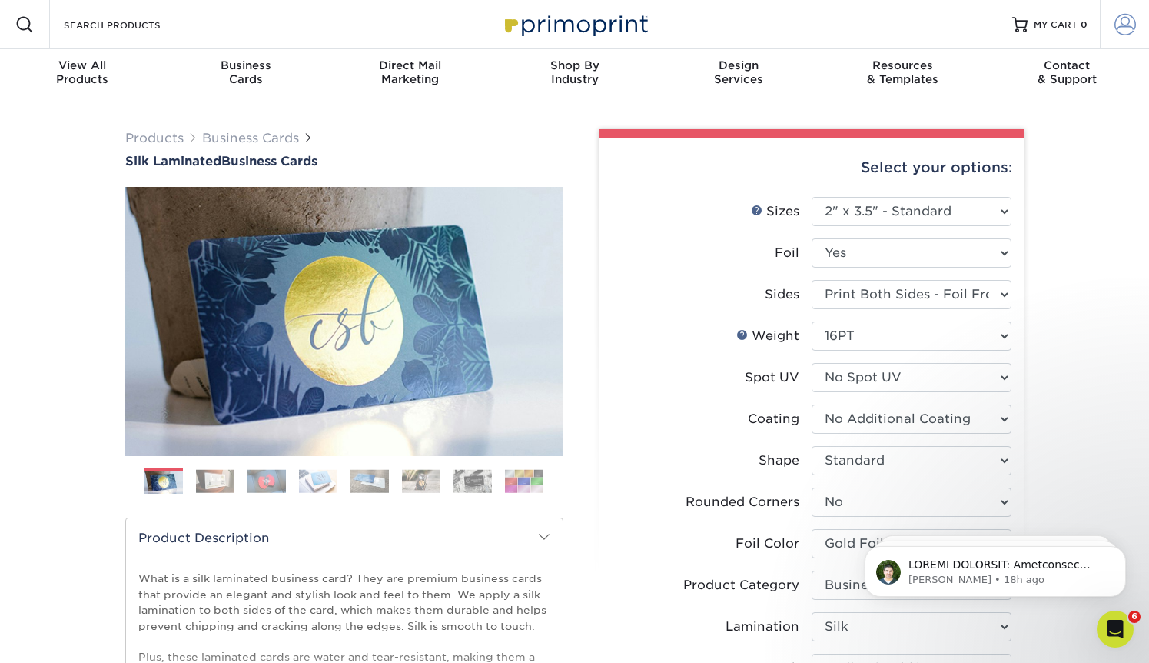
click at [1120, 28] on span at bounding box center [1126, 25] width 22 height 22
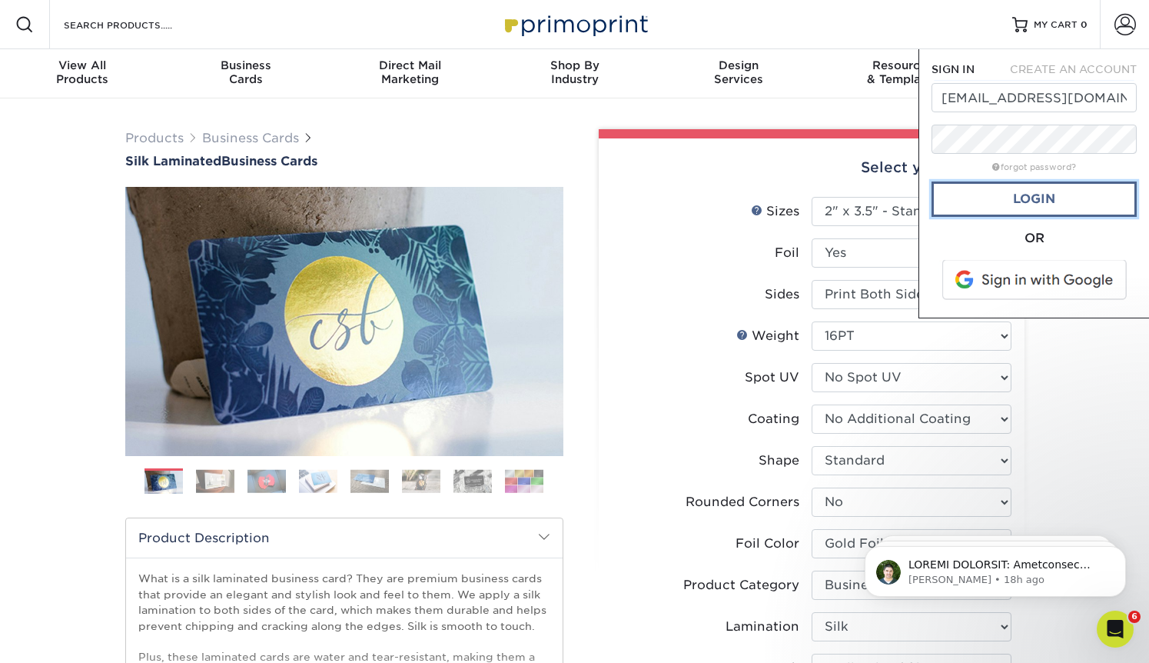
click at [1033, 199] on link "Login" at bounding box center [1034, 198] width 205 height 35
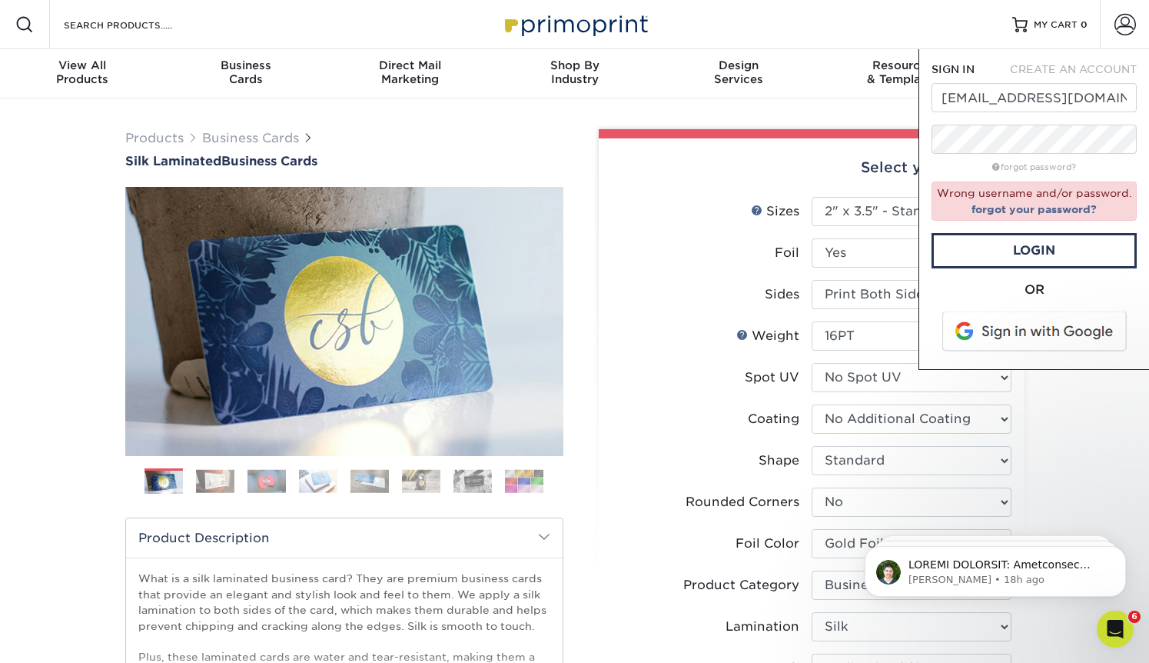
click at [1033, 331] on span at bounding box center [1036, 331] width 196 height 40
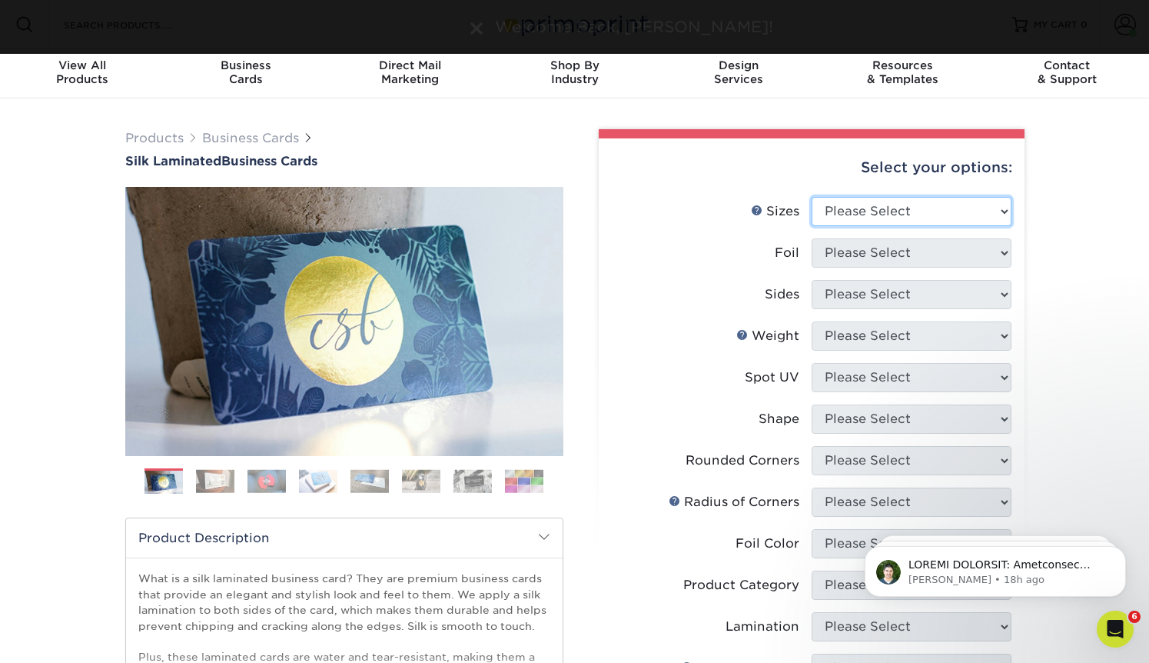
click at [895, 209] on select "Please Select 1.5" x 3.5" - Mini 1.75" x 3.5" - Mini 2" x 2" - Square 2" x 3" -…" at bounding box center [912, 211] width 200 height 29
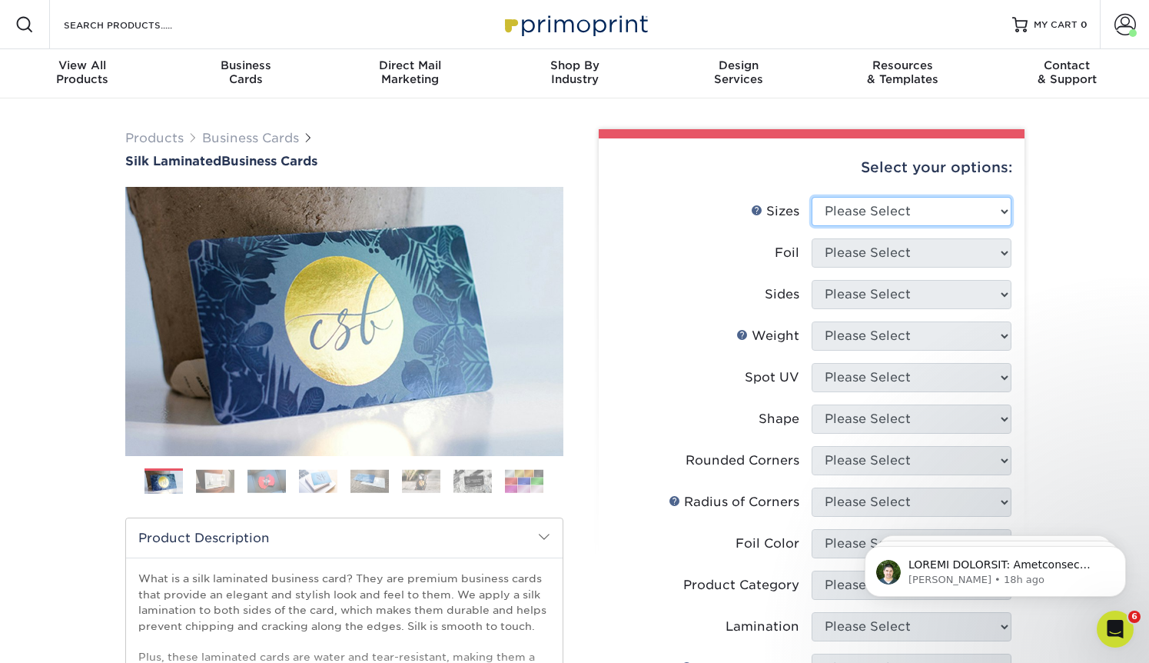
select select "2.00x3.50"
click at [812, 197] on select "Please Select 1.5" x 3.5" - Mini 1.75" x 3.5" - Mini 2" x 2" - Square 2" x 3" -…" at bounding box center [912, 211] width 200 height 29
click at [877, 257] on select "Please Select Yes No" at bounding box center [912, 252] width 200 height 29
select select "1"
click at [812, 238] on select "Please Select Yes No" at bounding box center [912, 252] width 200 height 29
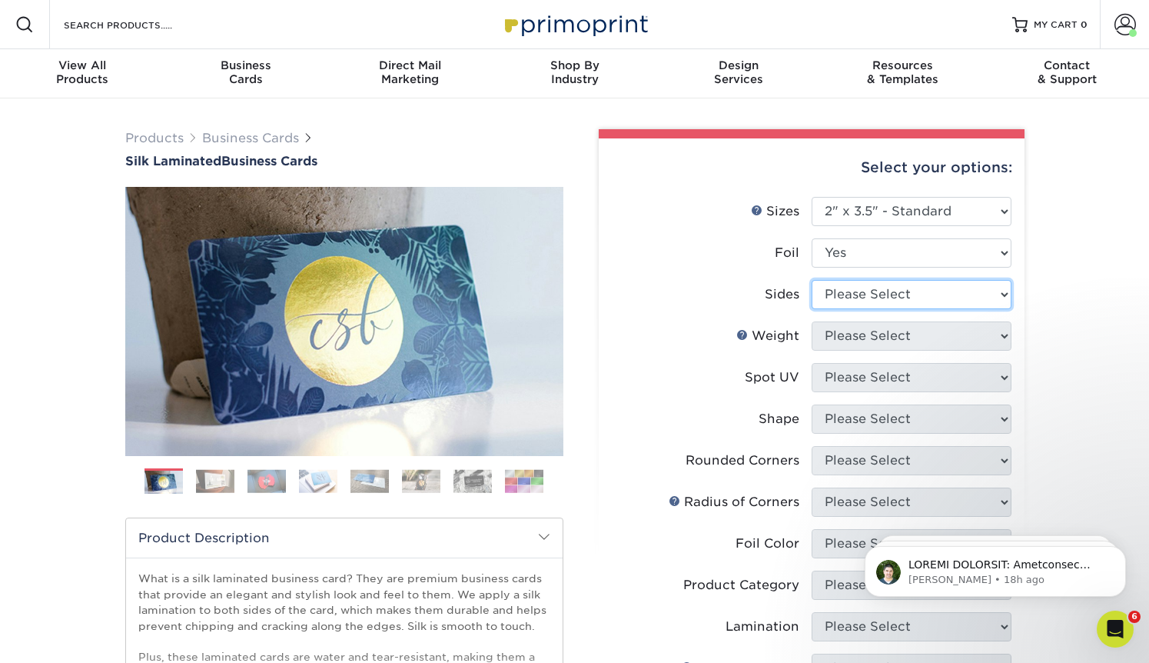
click at [861, 294] on select "Please Select Print Both Sides - Foil Both Sides Print Both Sides - Foil Front …" at bounding box center [912, 294] width 200 height 29
select select "e9e9dfb3-fba1-4d60-972c-fd9ca5904d33"
click at [812, 280] on select "Please Select Print Both Sides - Foil Both Sides Print Both Sides - Foil Front …" at bounding box center [912, 294] width 200 height 29
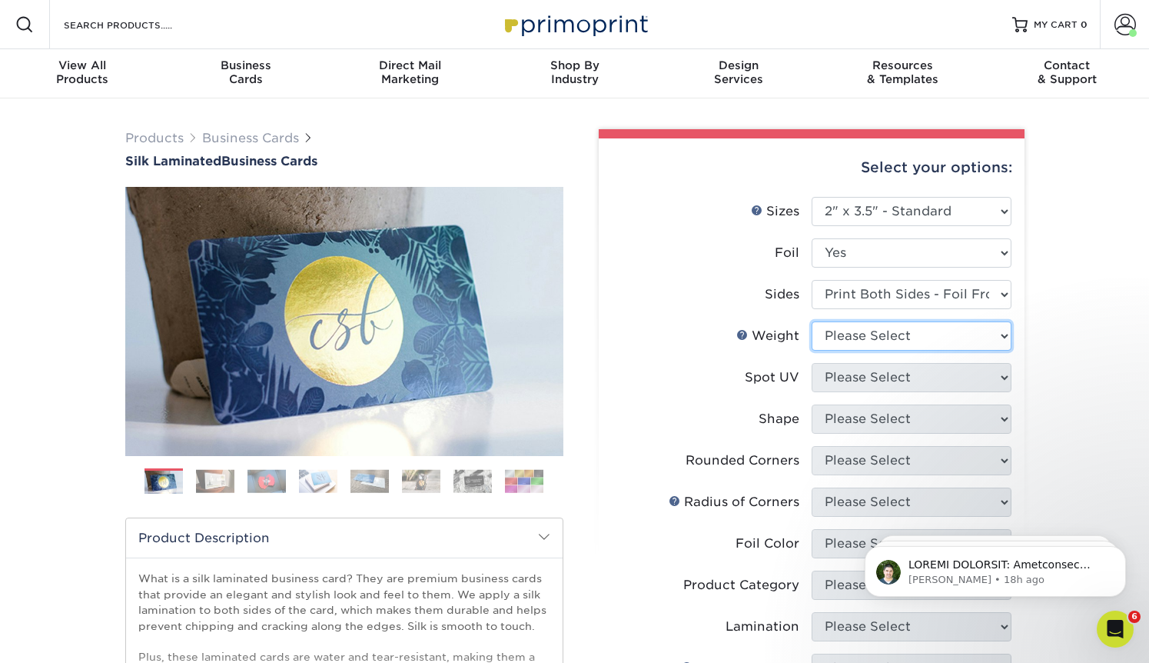
click at [878, 336] on select "Please Select 16PT" at bounding box center [912, 335] width 200 height 29
select select "16PT"
click at [812, 321] on select "Please Select 16PT" at bounding box center [912, 335] width 200 height 29
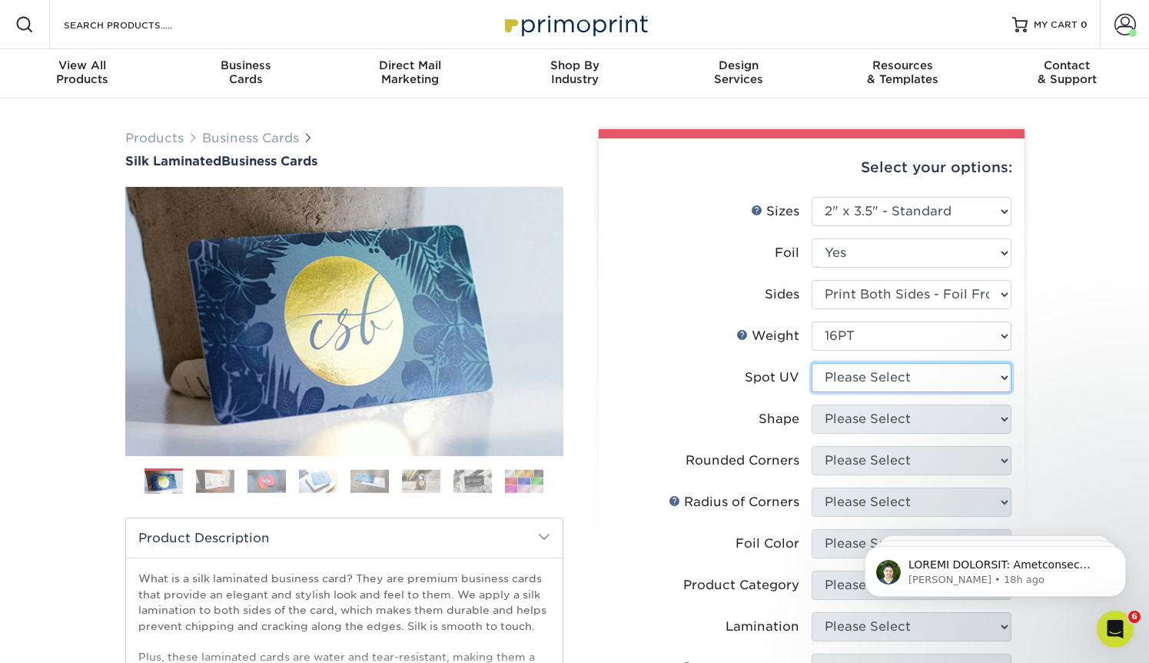
click at [870, 373] on select "Please Select No Spot UV Front and Back (Both Sides) Front Only Back Only" at bounding box center [912, 377] width 200 height 29
click at [812, 363] on select "Please Select No Spot UV Front and Back (Both Sides) Front Only Back Only" at bounding box center [912, 377] width 200 height 29
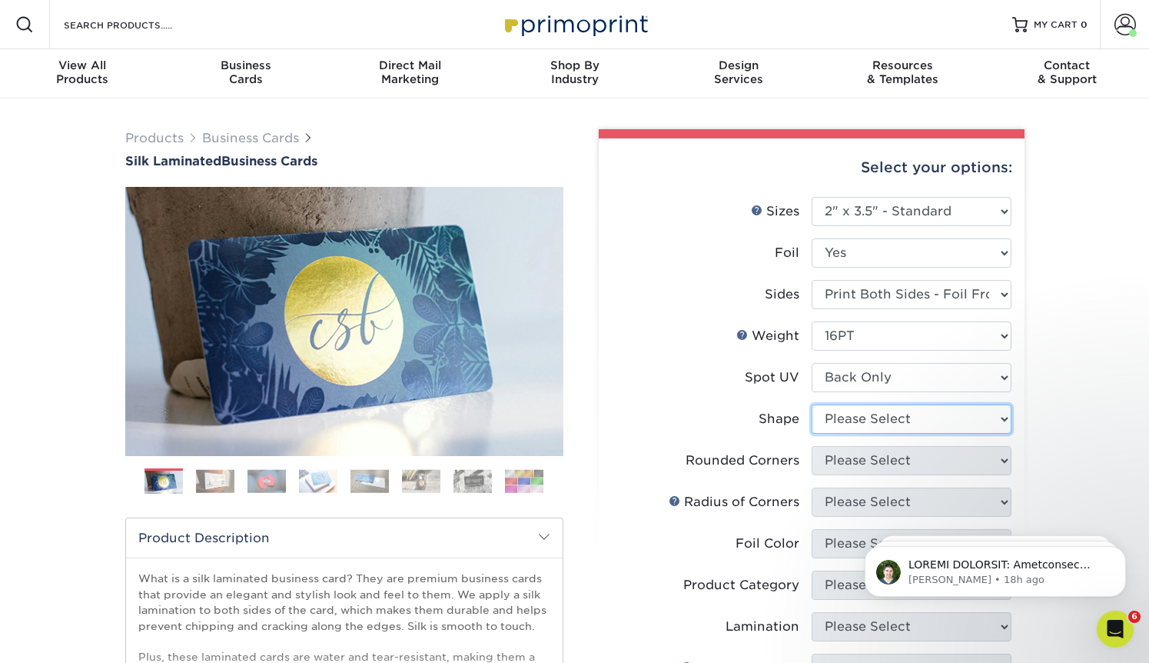
click at [865, 421] on select "Please Select Standard" at bounding box center [912, 418] width 200 height 29
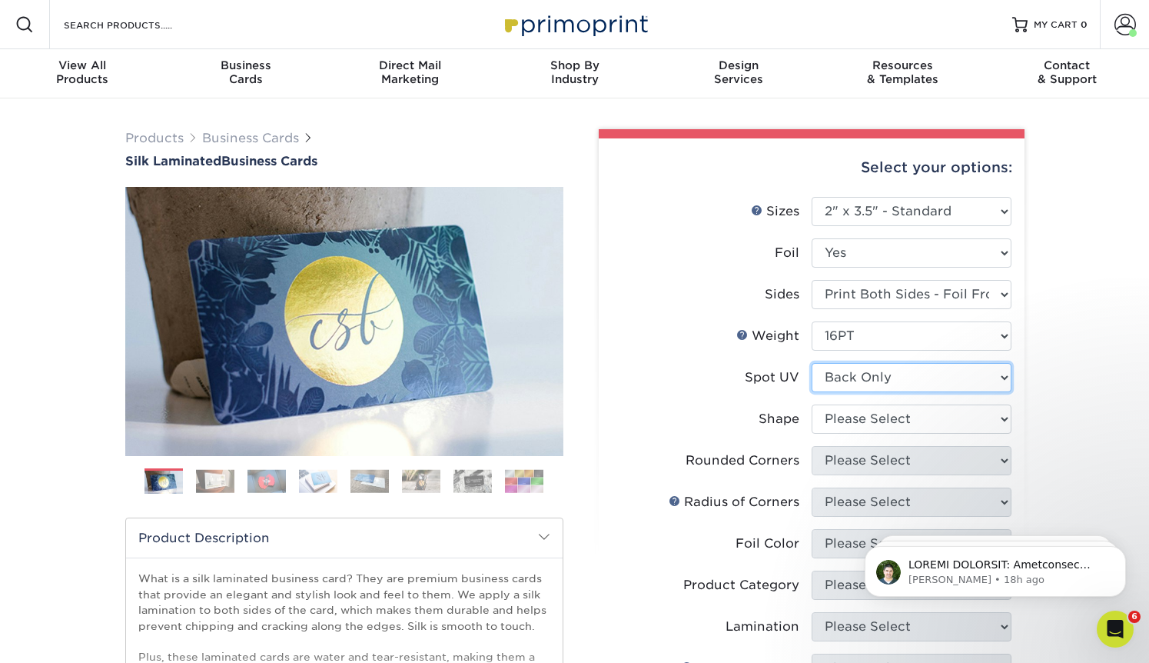
click at [863, 376] on select "Please Select No Spot UV Front and Back (Both Sides) Front Only Back Only" at bounding box center [912, 377] width 200 height 29
select select "0"
click at [812, 363] on select "Please Select No Spot UV Front and Back (Both Sides) Front Only Back Only" at bounding box center [912, 377] width 200 height 29
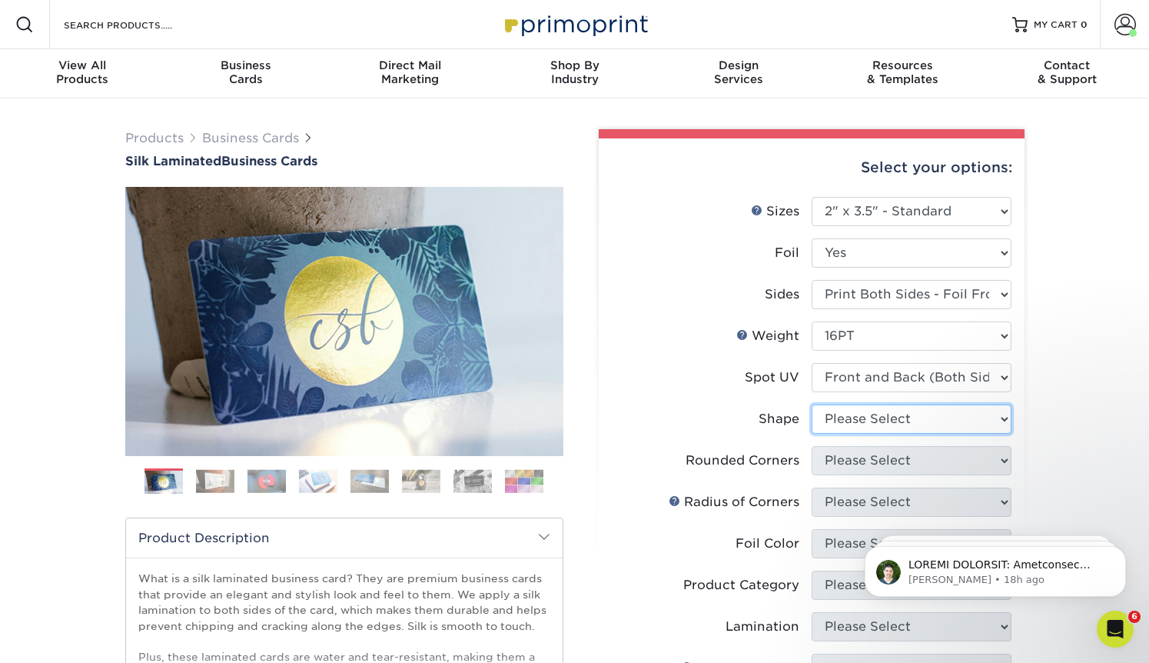
click at [870, 420] on select "Please Select Standard" at bounding box center [912, 418] width 200 height 29
select select "standard"
click at [812, 404] on select "Please Select Standard" at bounding box center [912, 418] width 200 height 29
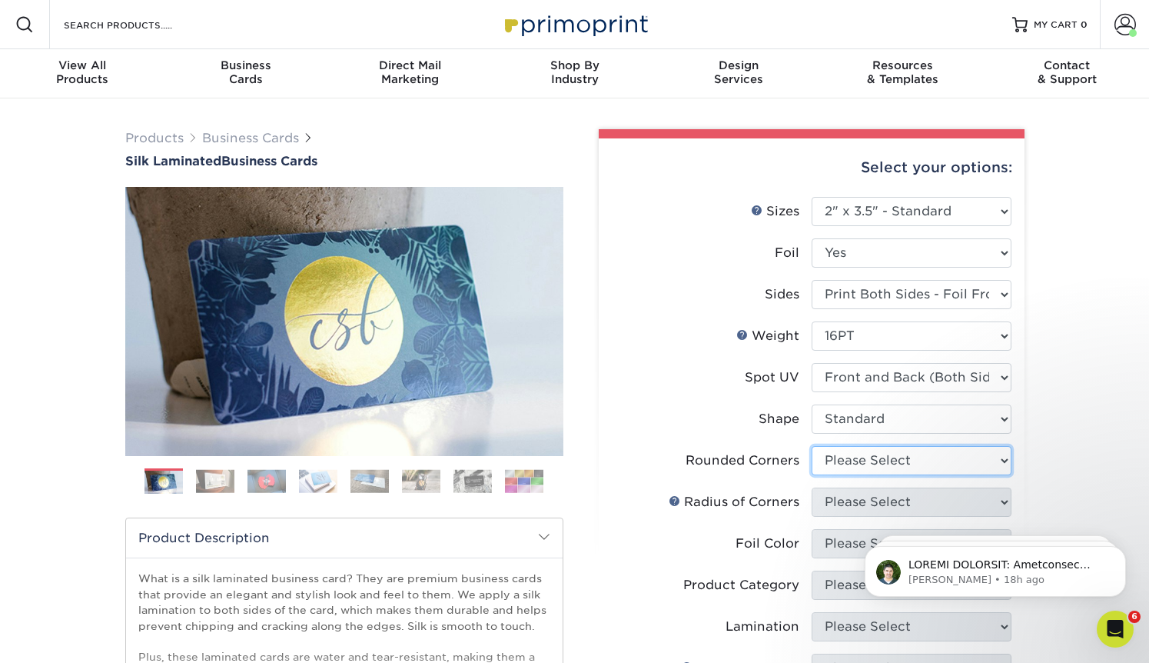
click at [860, 465] on select "Please Select Yes - Round 2 Corners Yes - Round 4 Corners No" at bounding box center [912, 460] width 200 height 29
select select "0"
click at [812, 446] on select "Please Select Yes - Round 2 Corners Yes - Round 4 Corners No" at bounding box center [912, 460] width 200 height 29
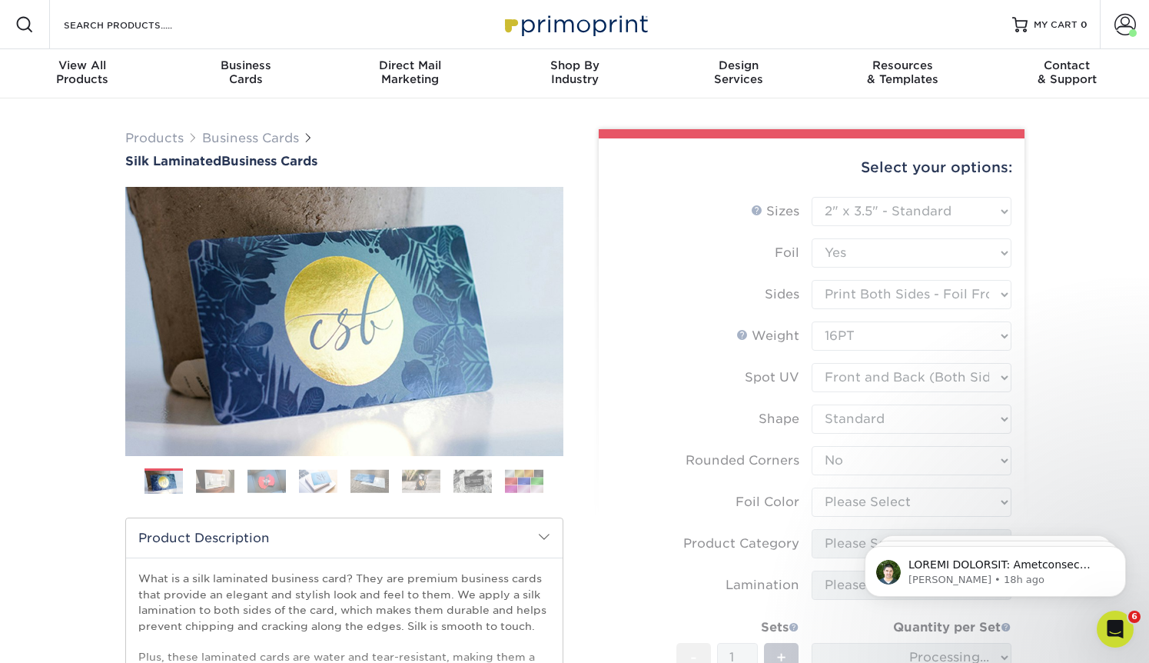
click at [843, 504] on form "Sizes Help Sizes Please Select 1.5" x 3.5" - Mini 1.75" x 3.5" - Mini 2" x 2" -…" at bounding box center [811, 494] width 401 height 594
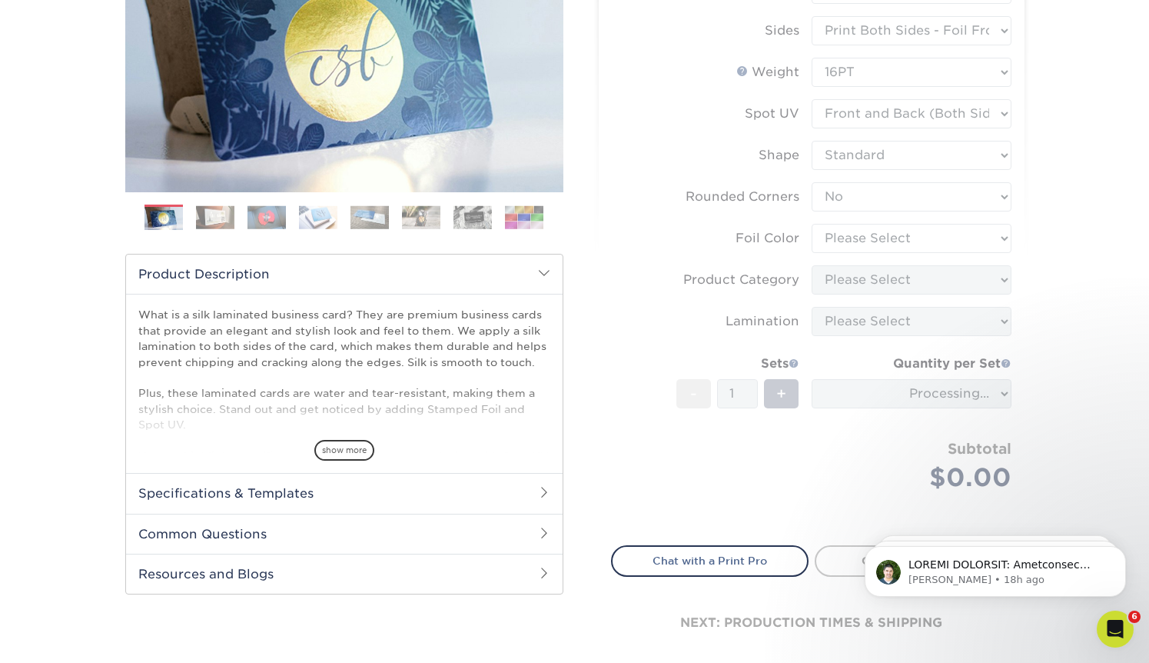
scroll to position [271, 0]
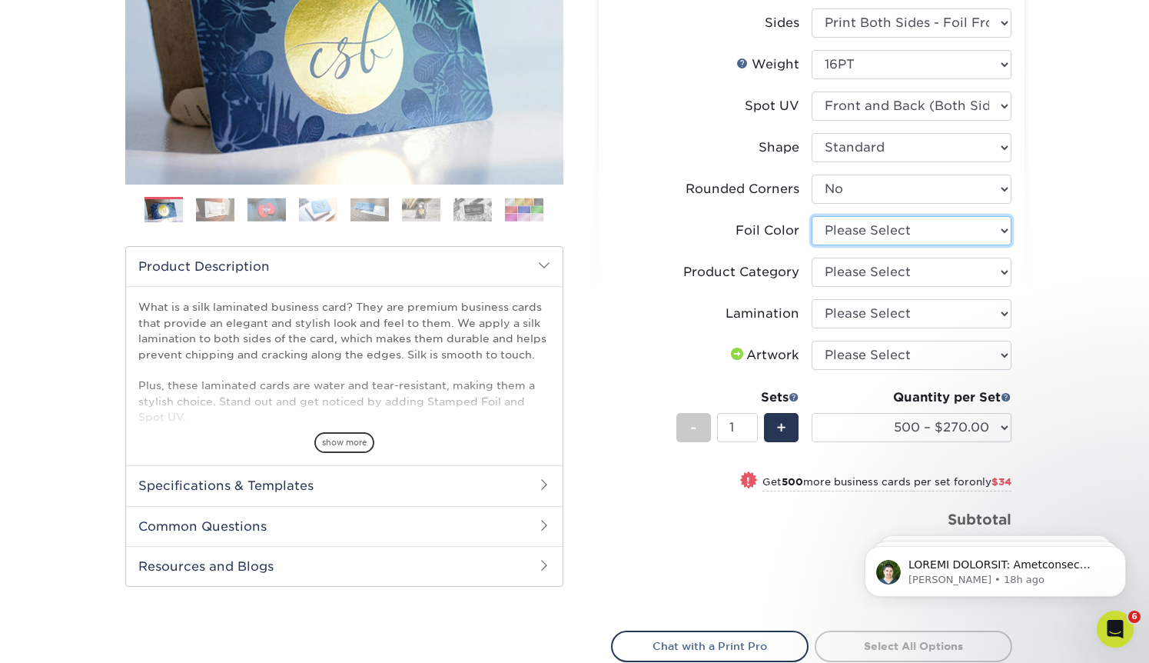
click at [873, 236] on select "Please Select Silver Foil Black Foil Blue Foil Copper Foil Gold Foil Red Foil R…" at bounding box center [912, 230] width 200 height 29
select select "acffa4a5-22f9-4585-ba3f-0adaa54b8c85"
click at [812, 216] on select "Please Select Silver Foil Black Foil Blue Foil Copper Foil Gold Foil Red Foil R…" at bounding box center [912, 230] width 200 height 29
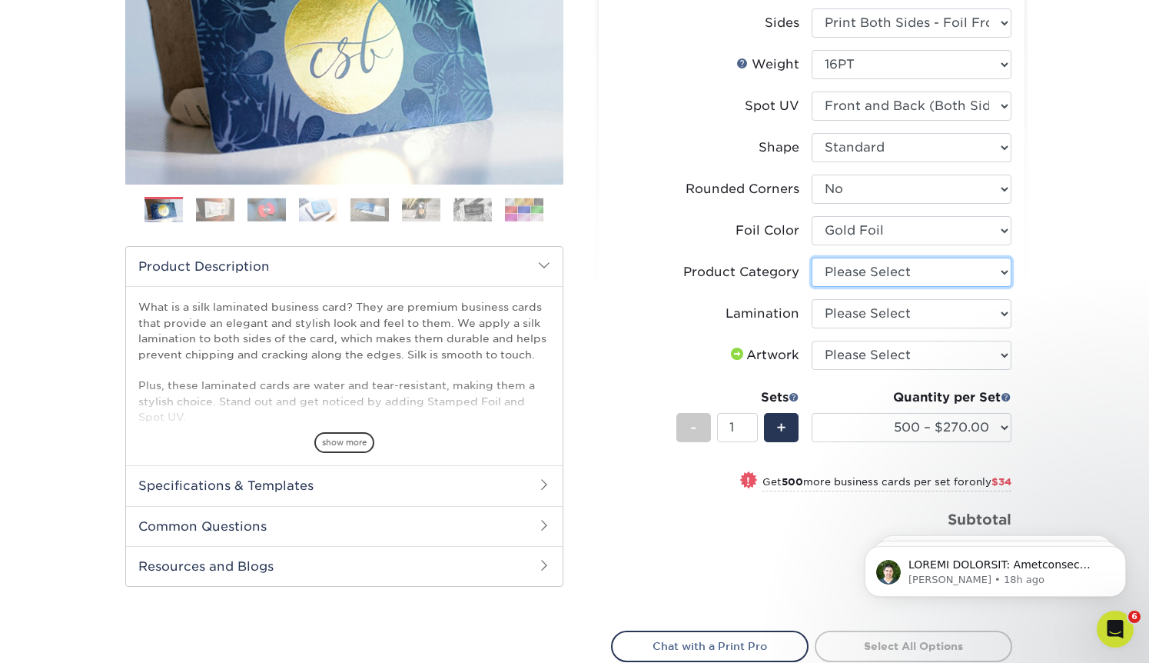
click at [860, 274] on select "Please Select Business Cards" at bounding box center [912, 272] width 200 height 29
select select "3b5148f1-0588-4f88-a218-97bcfdce65c1"
click at [812, 258] on select "Please Select Business Cards" at bounding box center [912, 272] width 200 height 29
click at [860, 318] on select "Please Select Silk" at bounding box center [912, 313] width 200 height 29
select select "ccacb42f-45f7-42d3-bbd3-7c8421cf37f0"
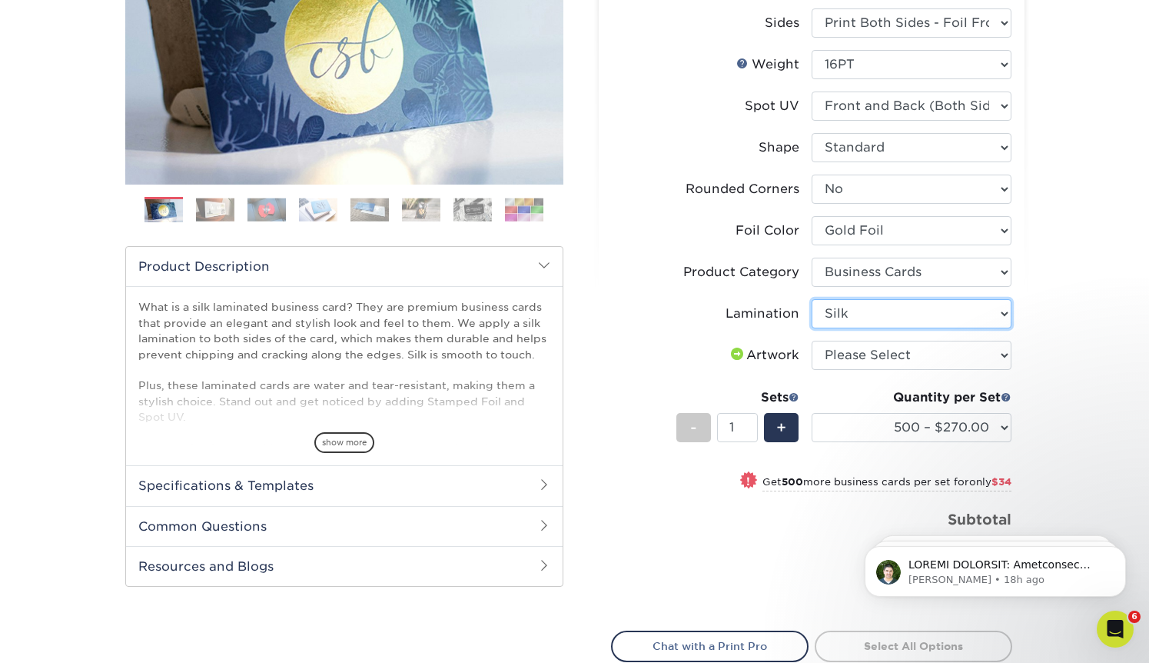
click at [812, 299] on select "Please Select Silk" at bounding box center [912, 313] width 200 height 29
click at [856, 358] on select "Please Select I will upload files I need a design - $100" at bounding box center [912, 355] width 200 height 29
click at [812, 341] on select "Please Select I will upload files I need a design - $100" at bounding box center [912, 355] width 200 height 29
click at [856, 358] on select "Please Select I will upload files I need a design - $100" at bounding box center [912, 355] width 200 height 29
select select "upload"
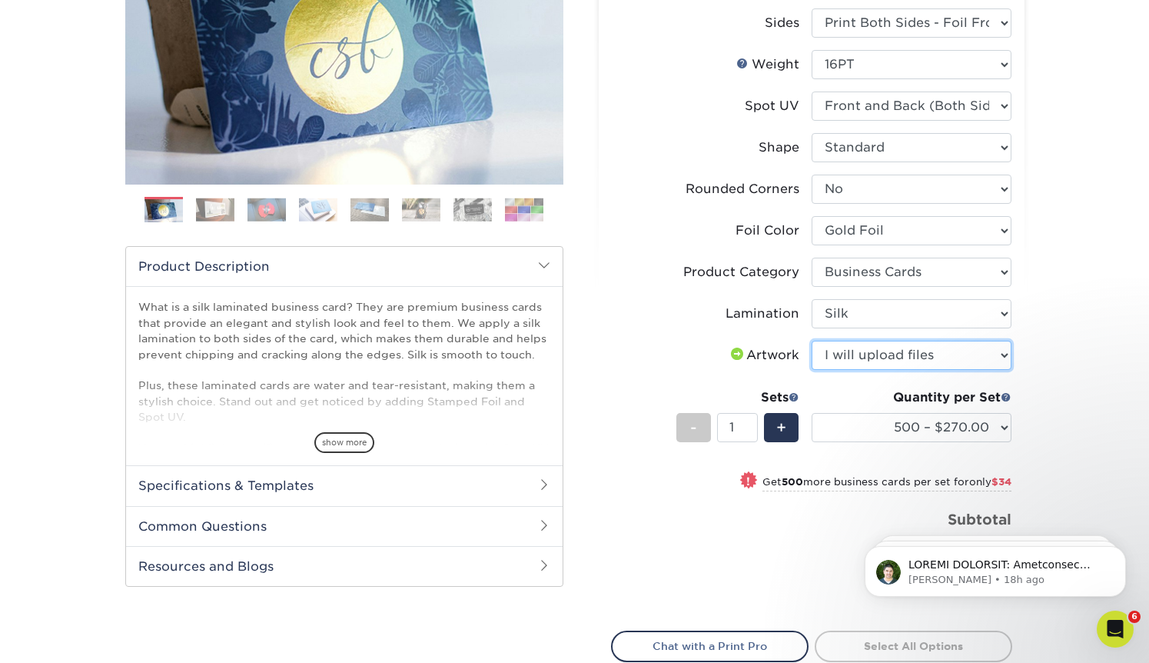
click at [812, 341] on select "Please Select I will upload files I need a design - $100" at bounding box center [912, 355] width 200 height 29
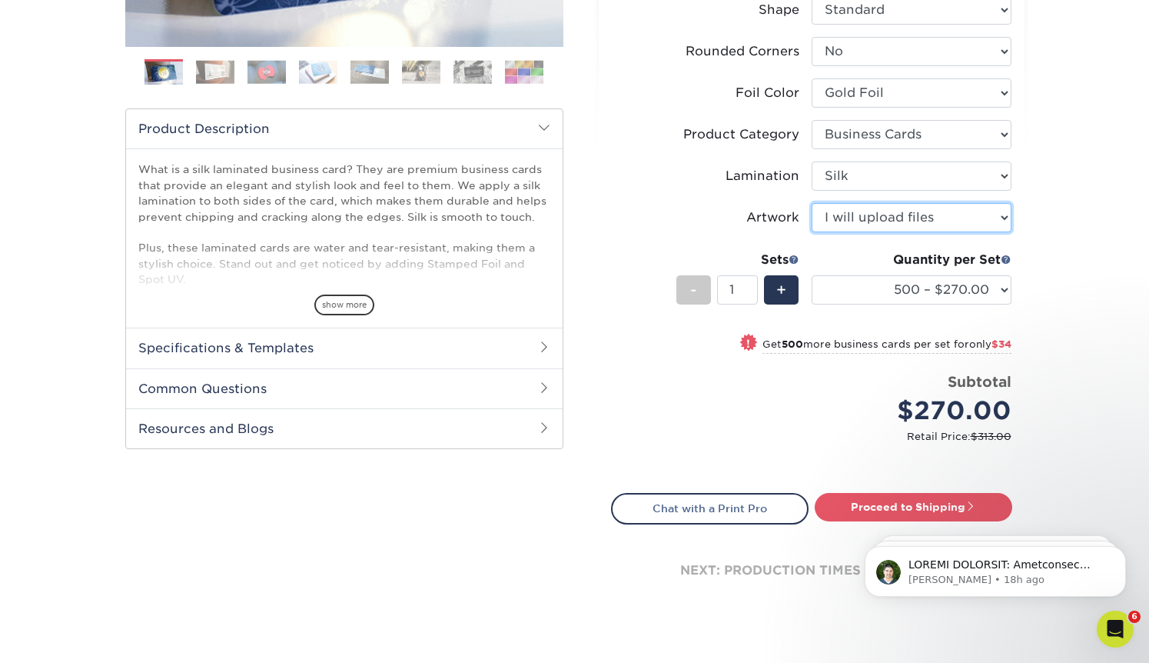
scroll to position [413, 0]
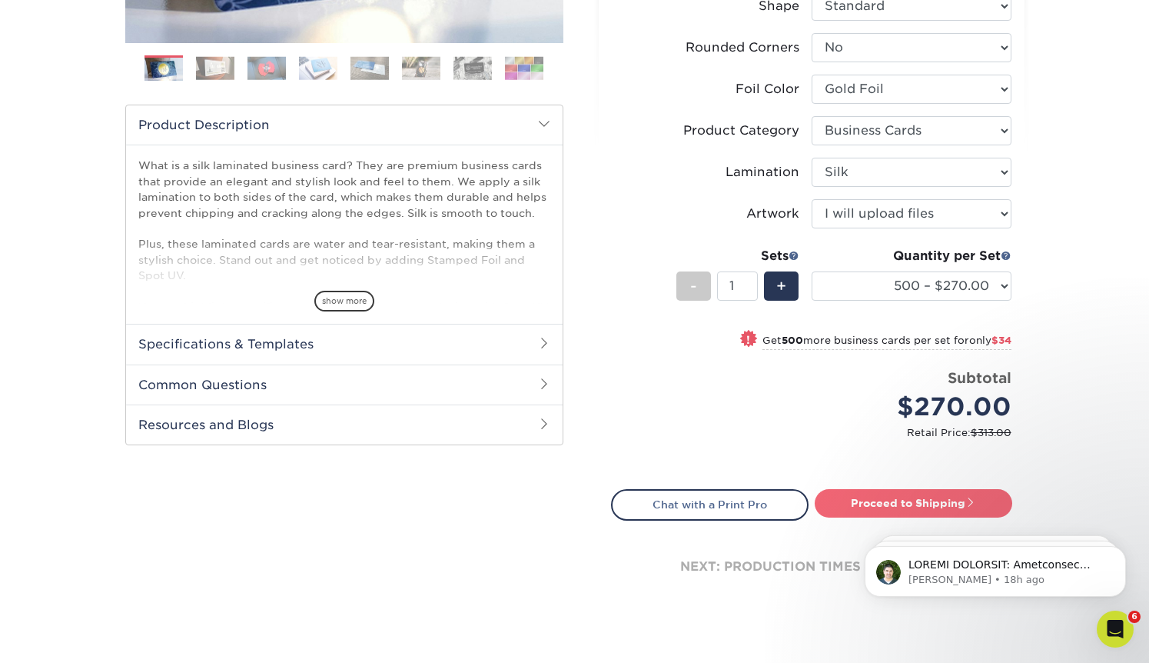
click at [873, 501] on link "Proceed to Shipping" at bounding box center [914, 503] width 198 height 28
type input "Set 1"
select select "b4841ded-3aaf-4894-9674-15d80ba7355e"
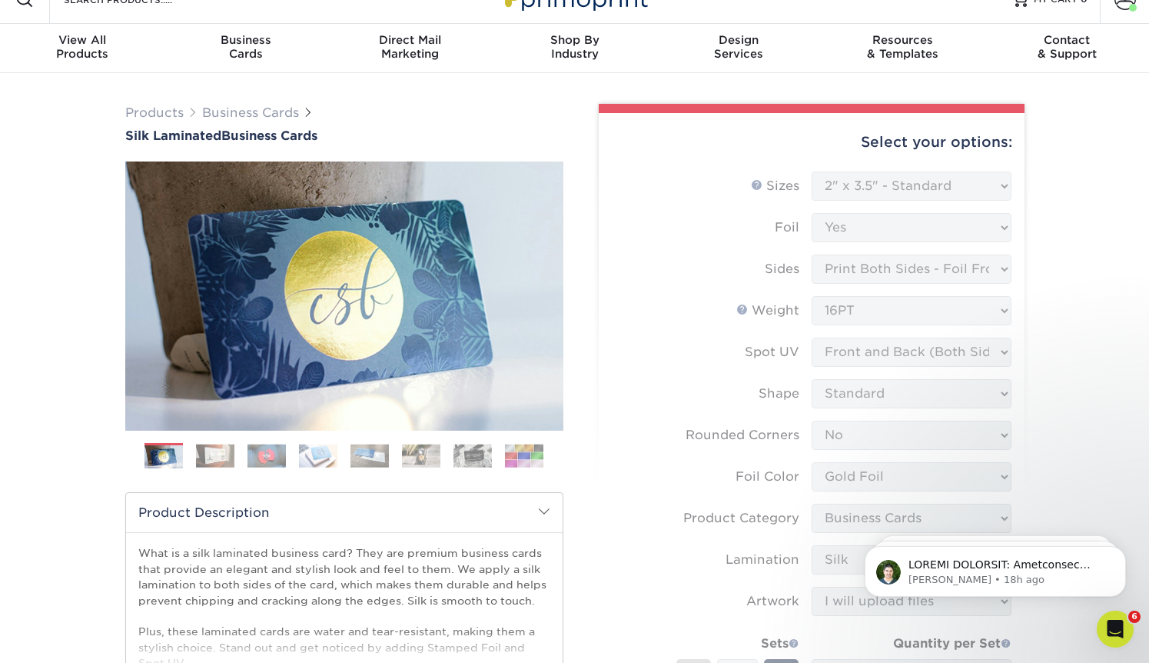
scroll to position [0, 0]
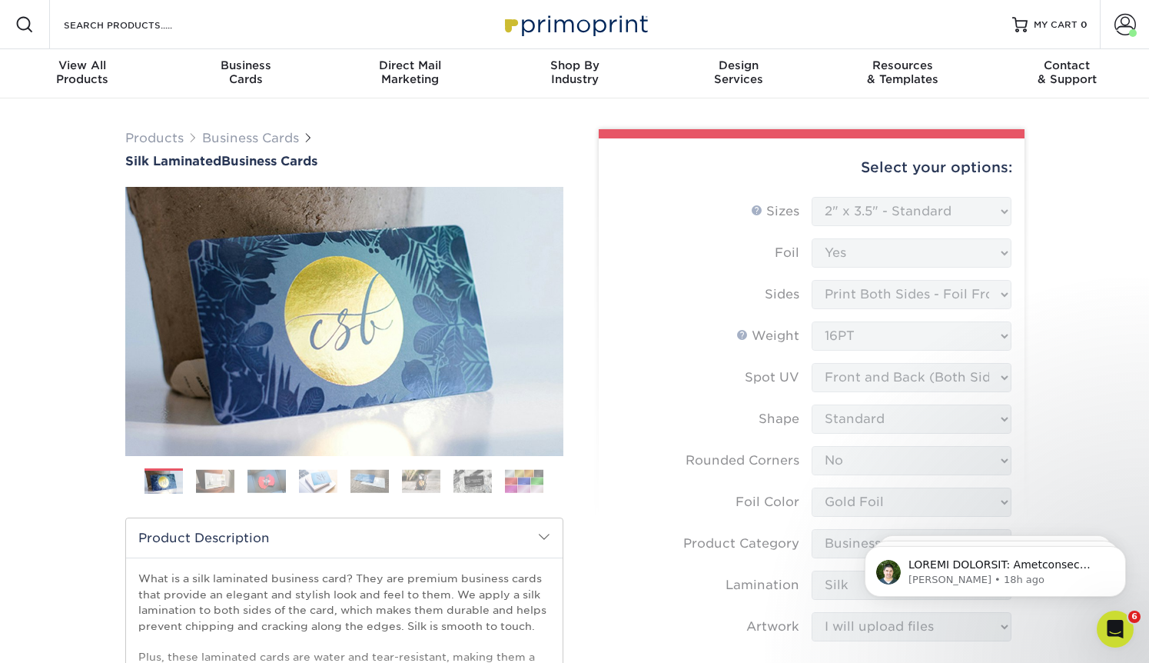
click at [664, 230] on form "Sizes Help Sizes Please Select 1.5" x 3.5" - Mini 1.75" x 3.5" - Mini 2" x 2" -…" at bounding box center [811, 540] width 401 height 687
click at [955, 211] on form "Sizes Help Sizes Please Select 1.5" x 3.5" - Mini 1.75" x 3.5" - Mini 2" x 2" -…" at bounding box center [811, 540] width 401 height 687
click at [23, 22] on span at bounding box center [24, 24] width 18 height 18
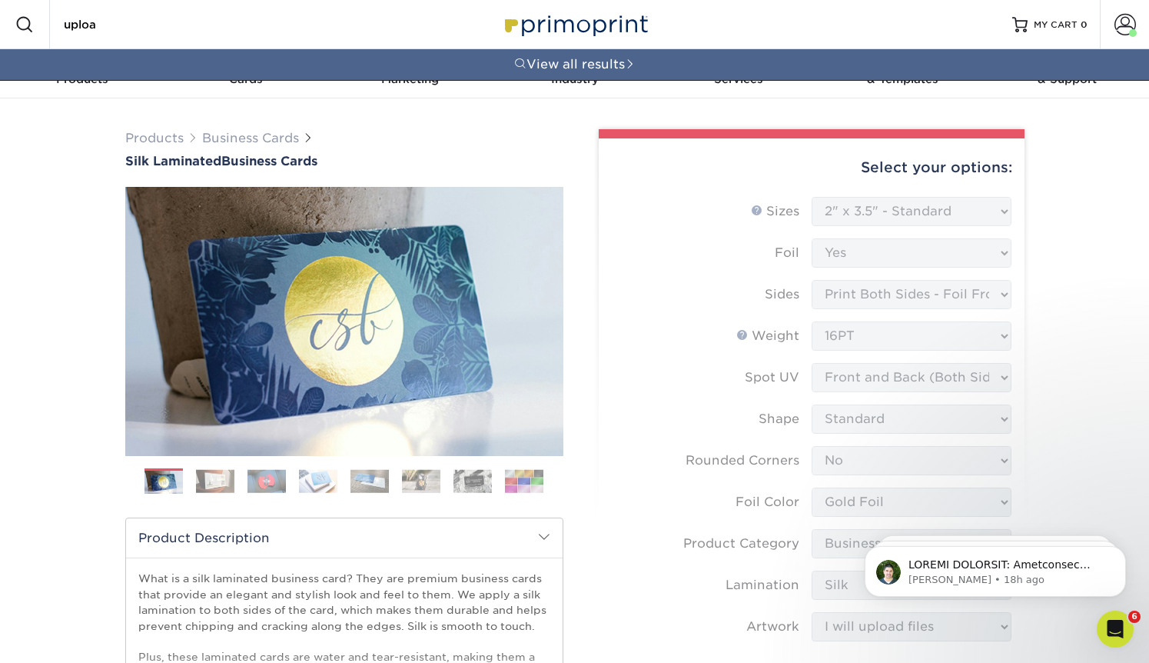
type input "upload"
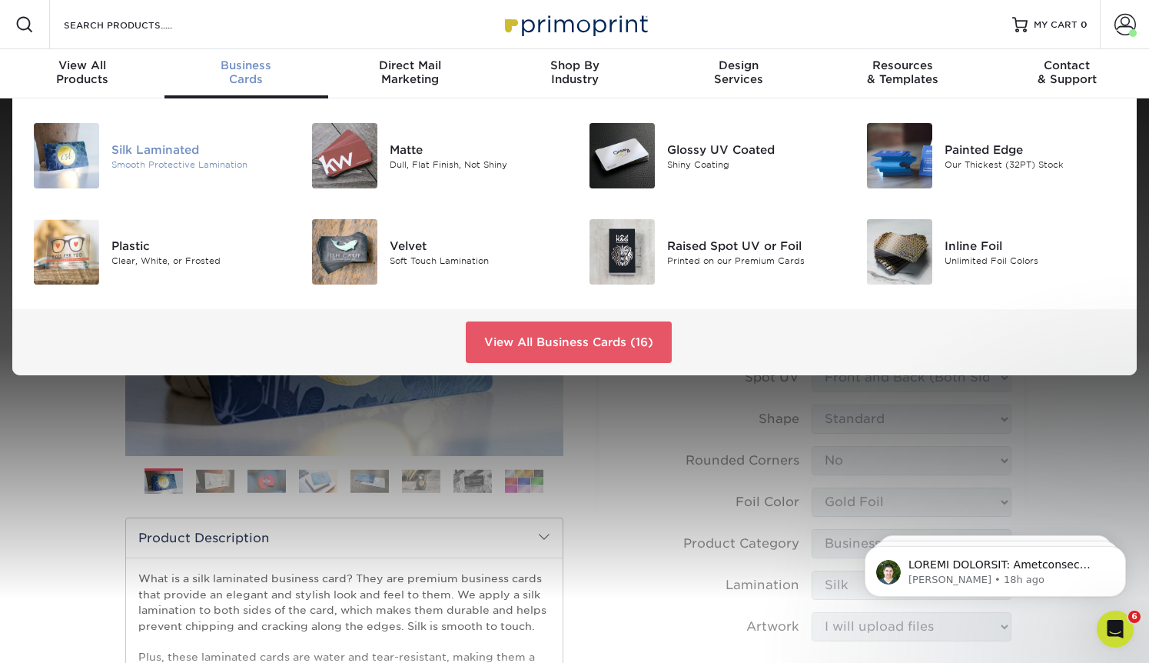
click at [173, 158] on div "Smooth Protective Lamination" at bounding box center [198, 164] width 174 height 13
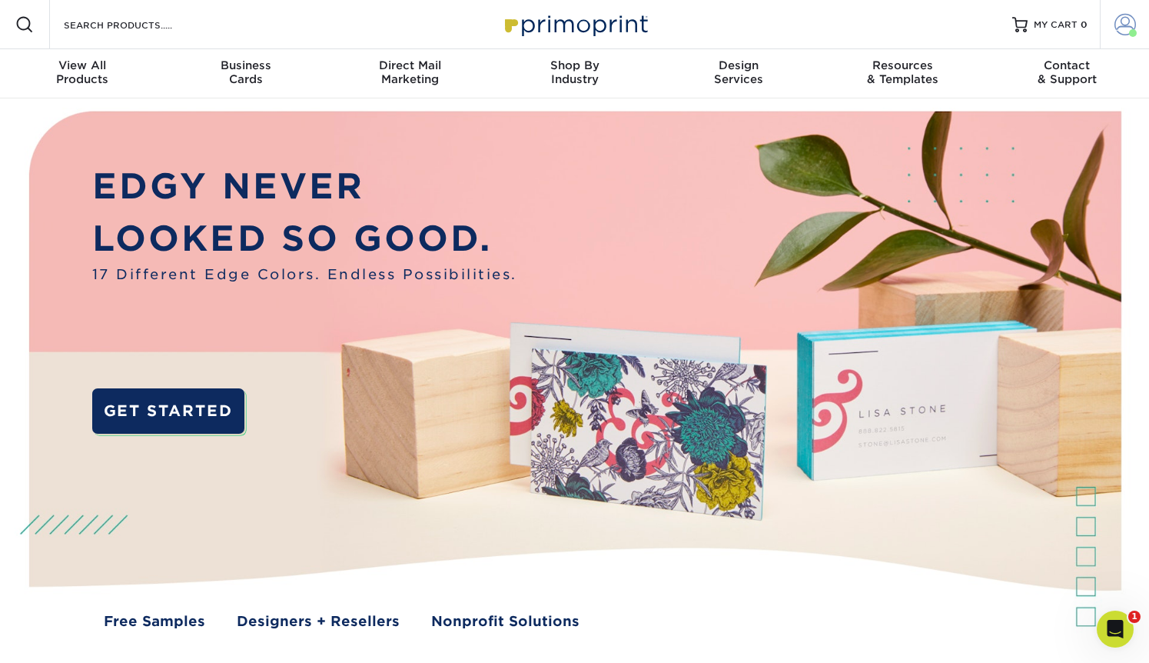
click at [1126, 25] on span at bounding box center [1126, 25] width 22 height 22
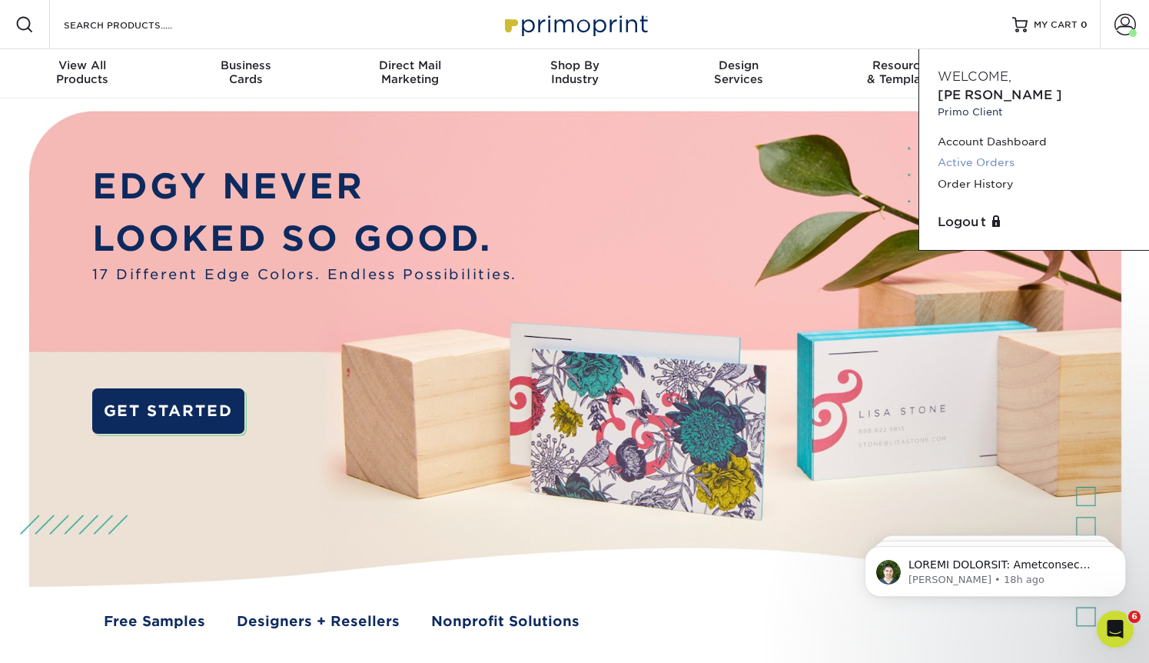
click at [962, 152] on link "Active Orders" at bounding box center [1034, 162] width 193 height 21
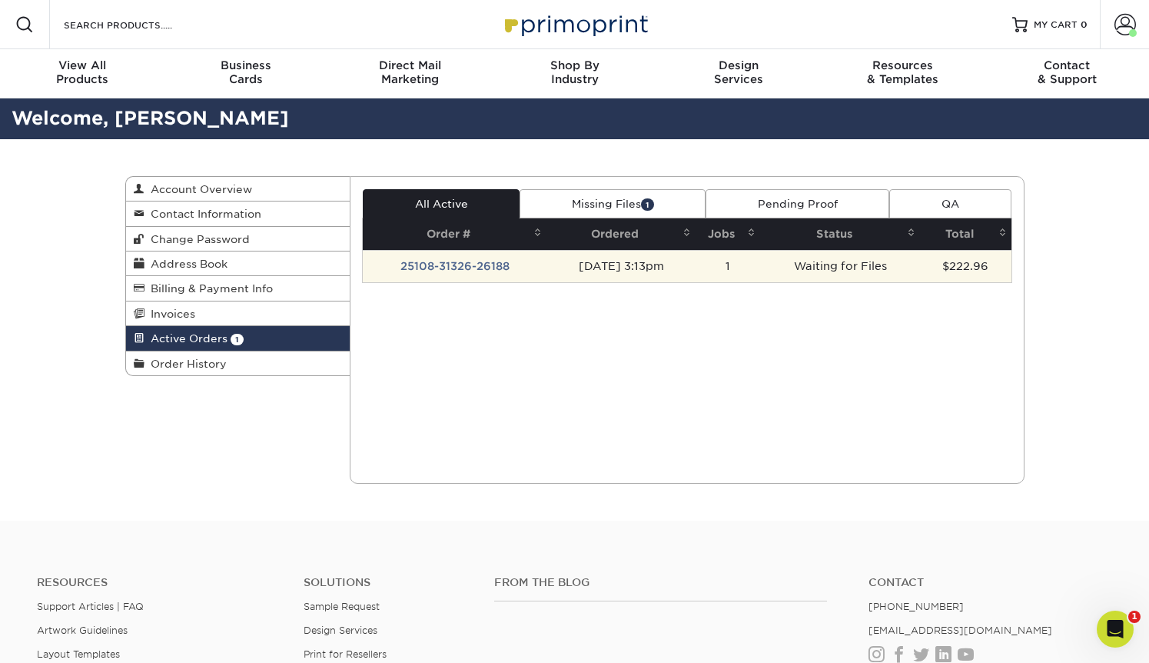
click at [519, 261] on td "25108-31326-26188" at bounding box center [455, 266] width 184 height 32
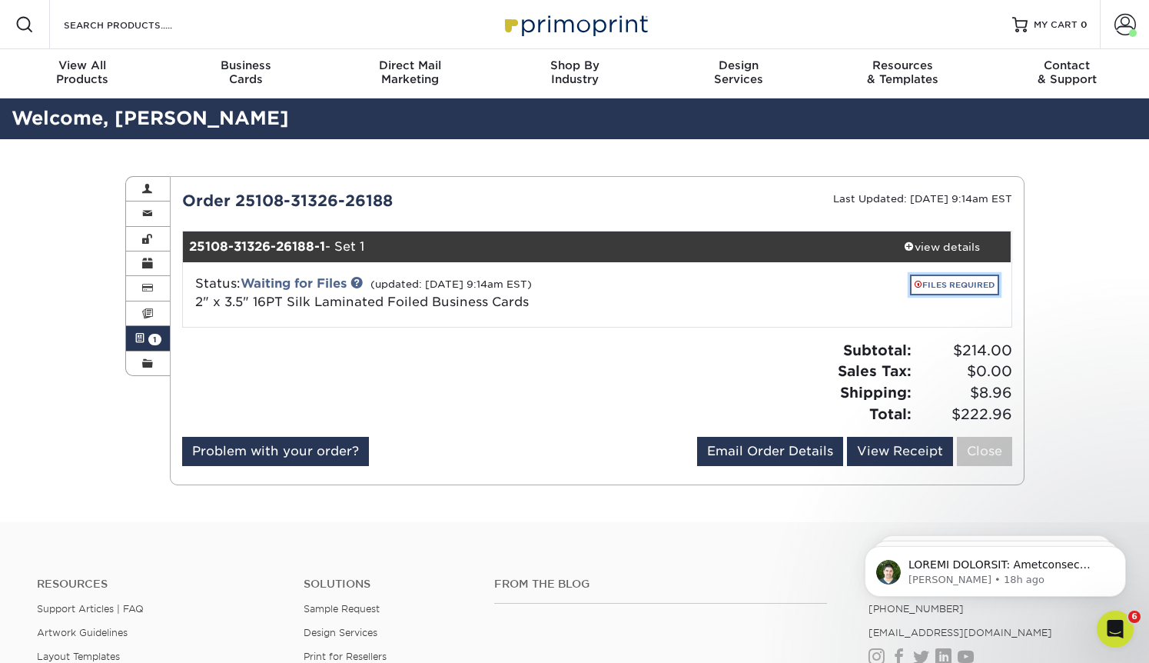
click at [967, 288] on link "FILES REQUIRED" at bounding box center [954, 284] width 89 height 21
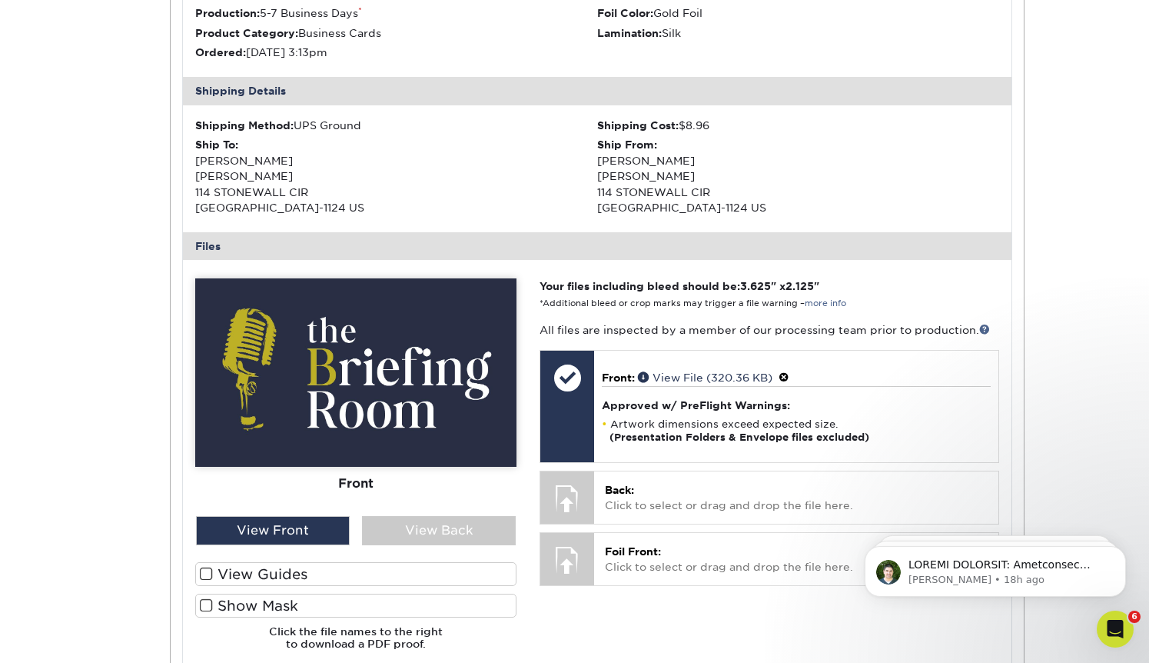
scroll to position [477, 0]
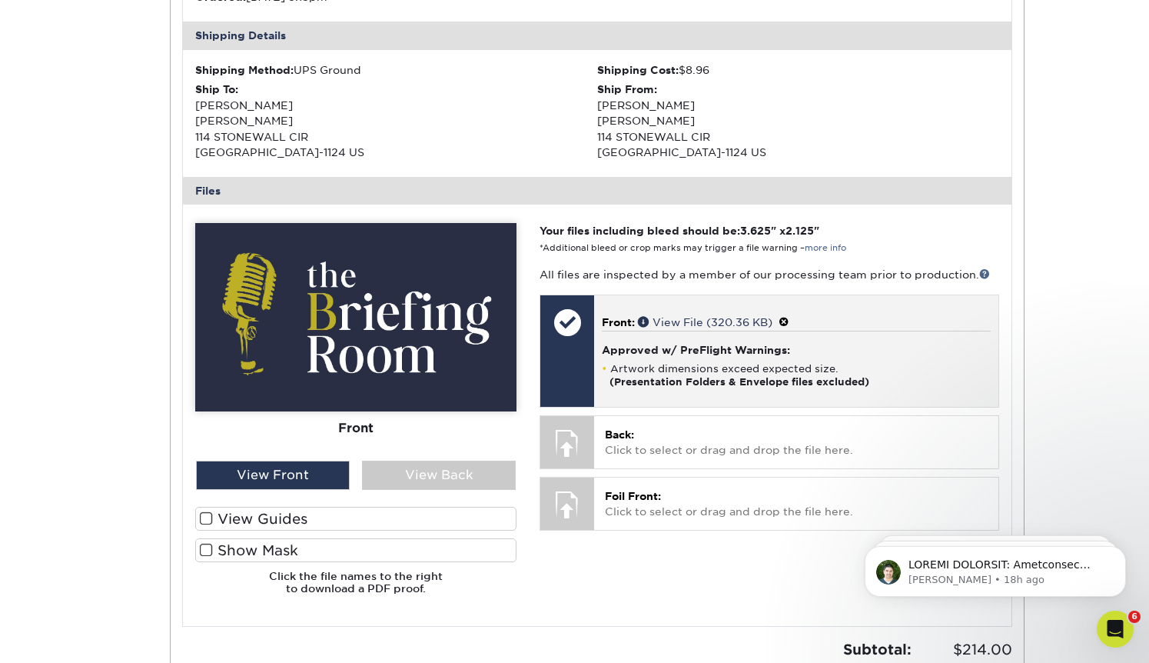
click at [790, 318] on span at bounding box center [784, 322] width 11 height 12
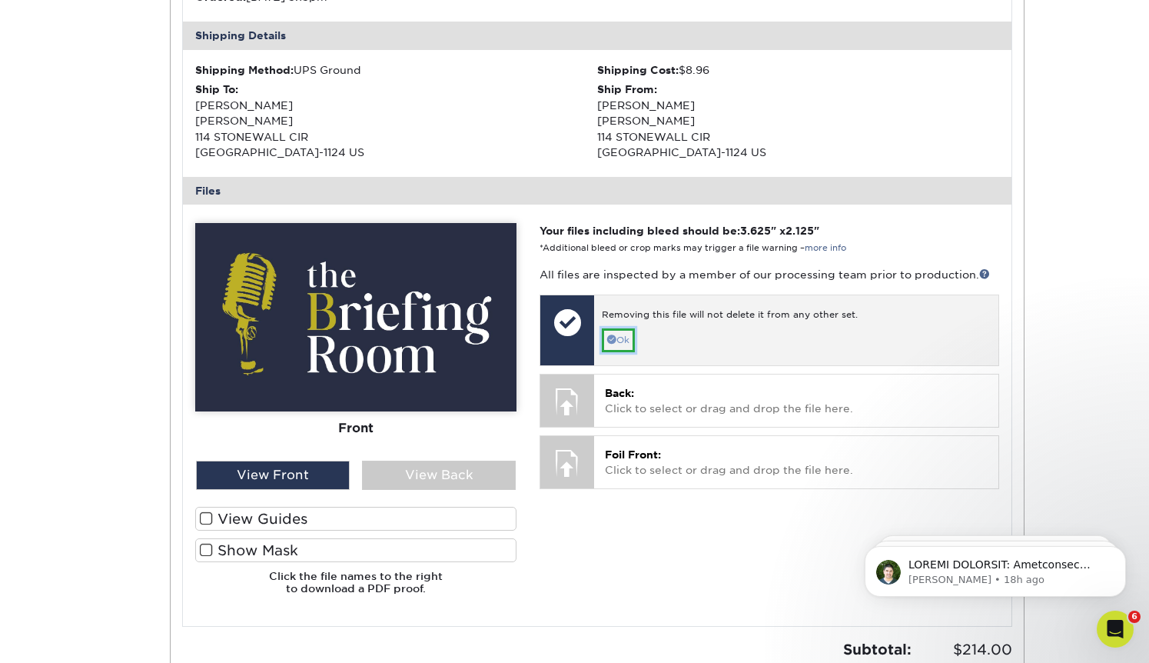
click at [627, 341] on link "Ok" at bounding box center [618, 340] width 33 height 24
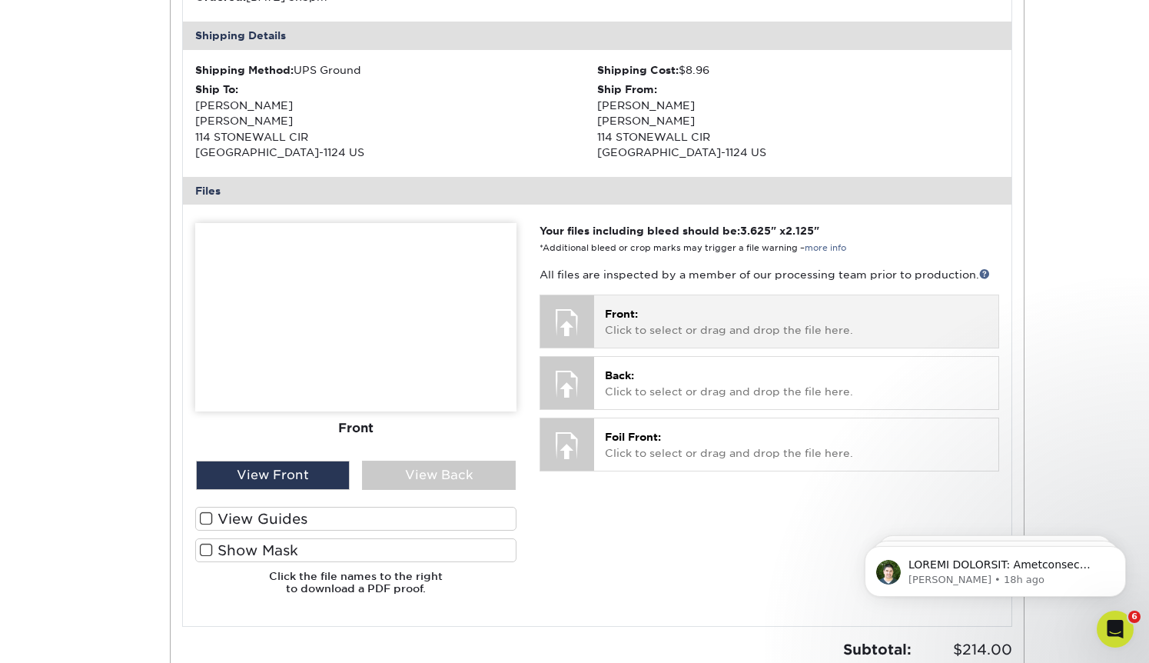
click at [638, 316] on span "Front:" at bounding box center [621, 314] width 33 height 12
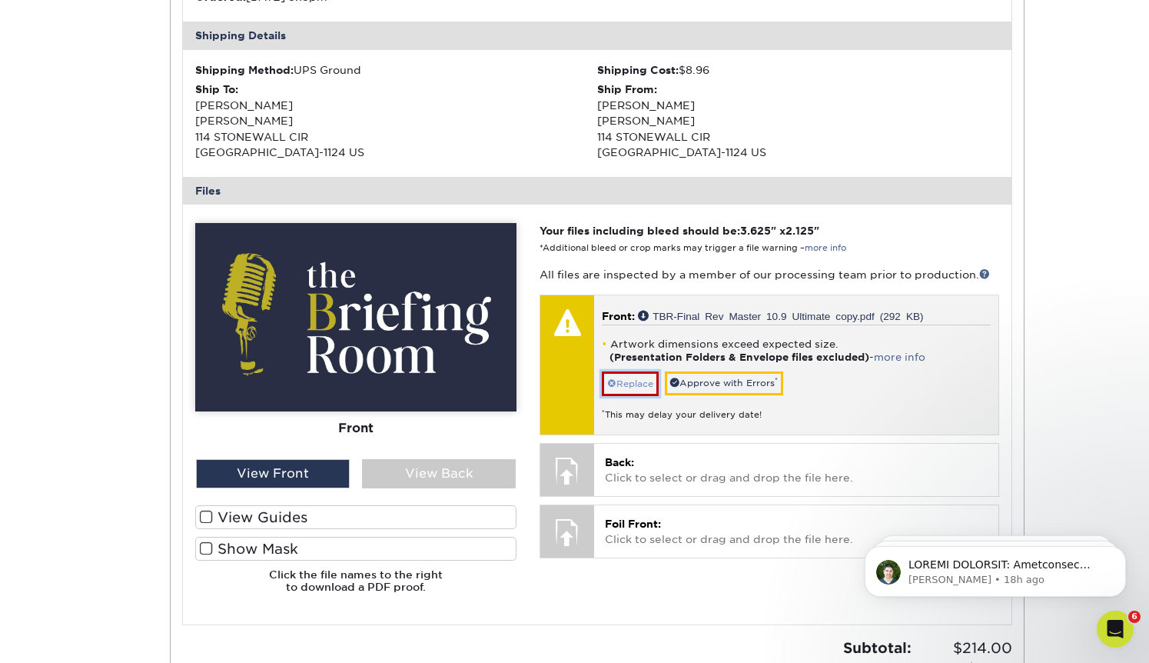
click at [641, 380] on link "Replace" at bounding box center [630, 383] width 57 height 25
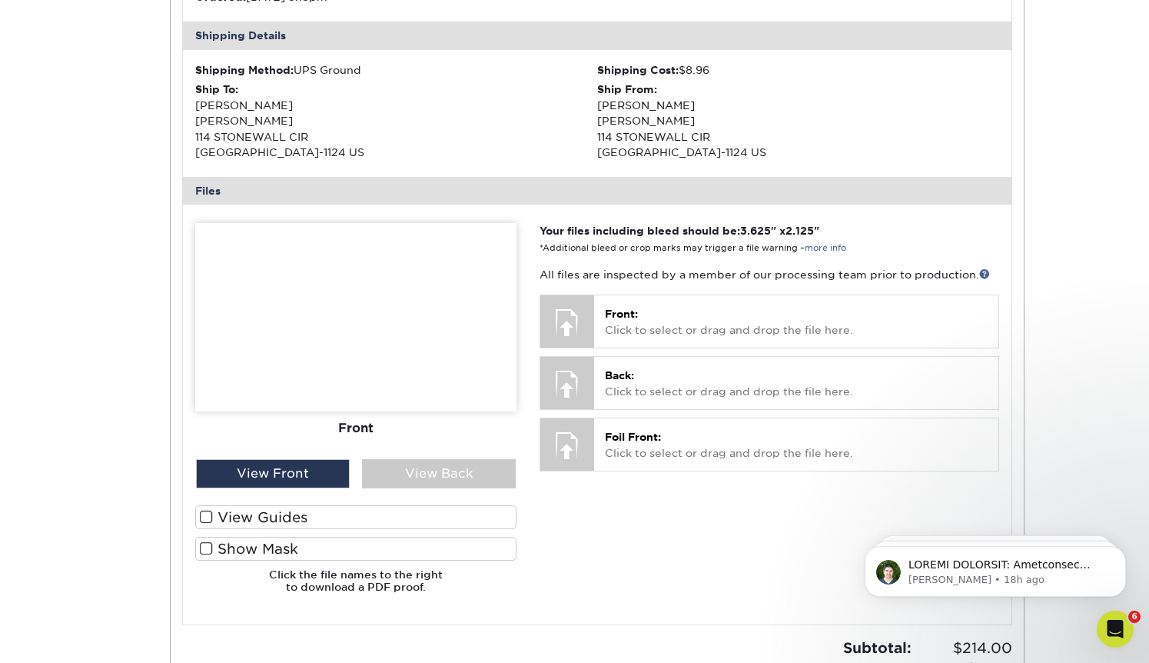
click at [407, 330] on img at bounding box center [355, 317] width 321 height 188
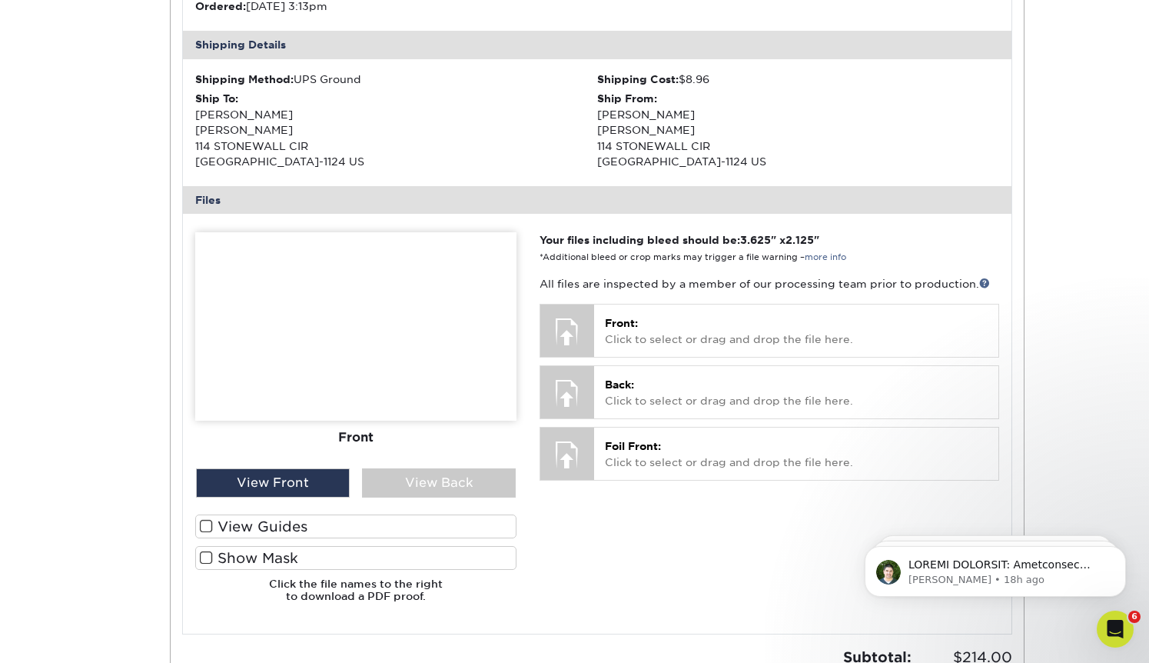
scroll to position [466, 0]
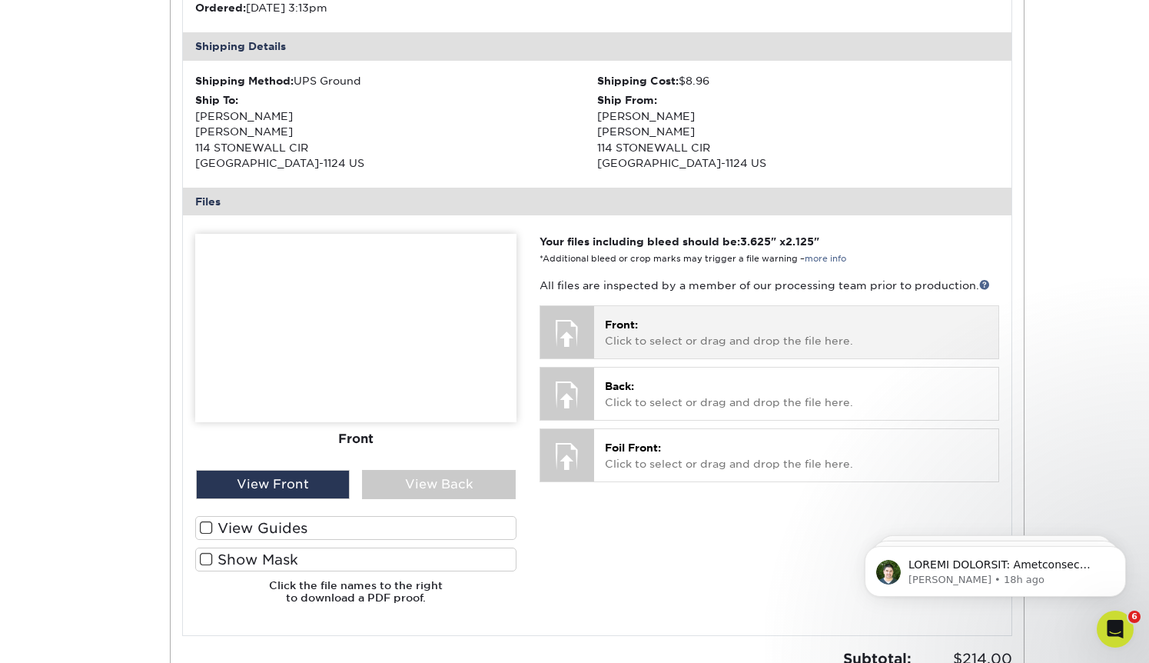
click at [671, 335] on p "Front: Click to select or drag and drop the file here." at bounding box center [796, 333] width 382 height 32
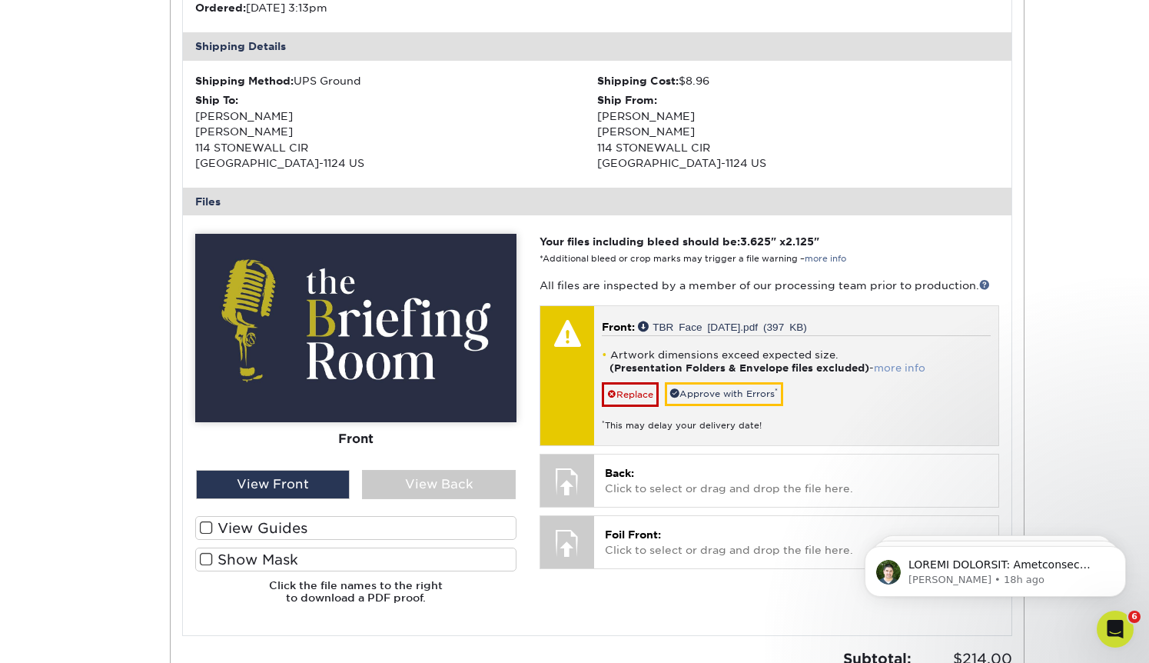
click at [891, 369] on link "more info" at bounding box center [900, 368] width 52 height 12
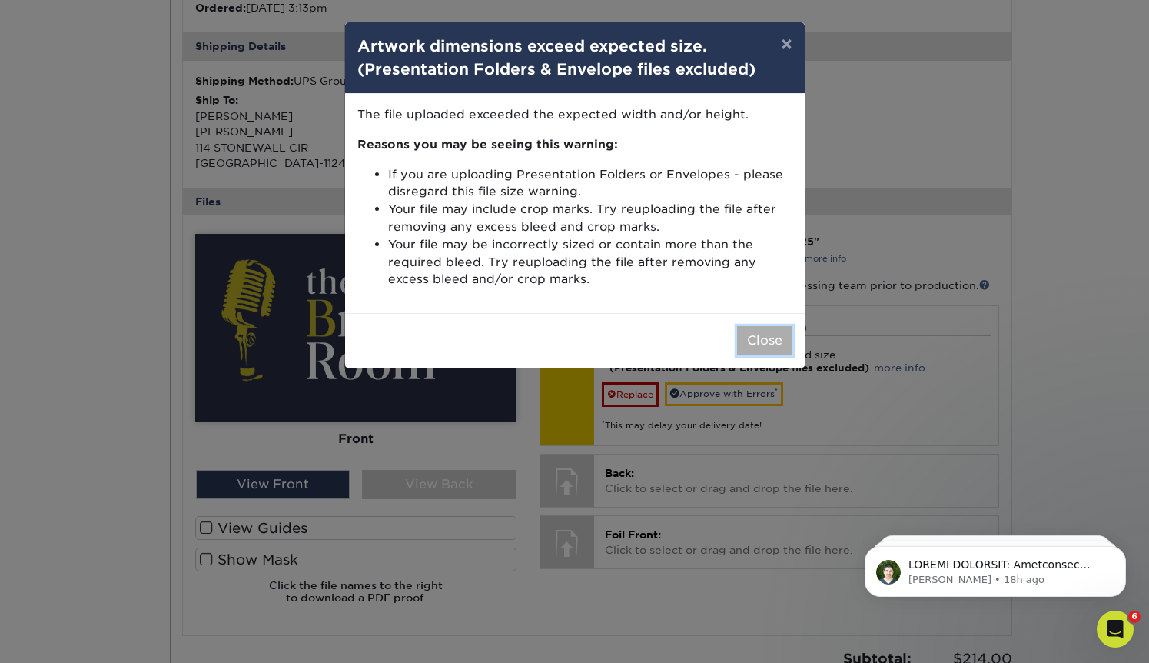
click at [764, 347] on button "Close" at bounding box center [764, 340] width 55 height 29
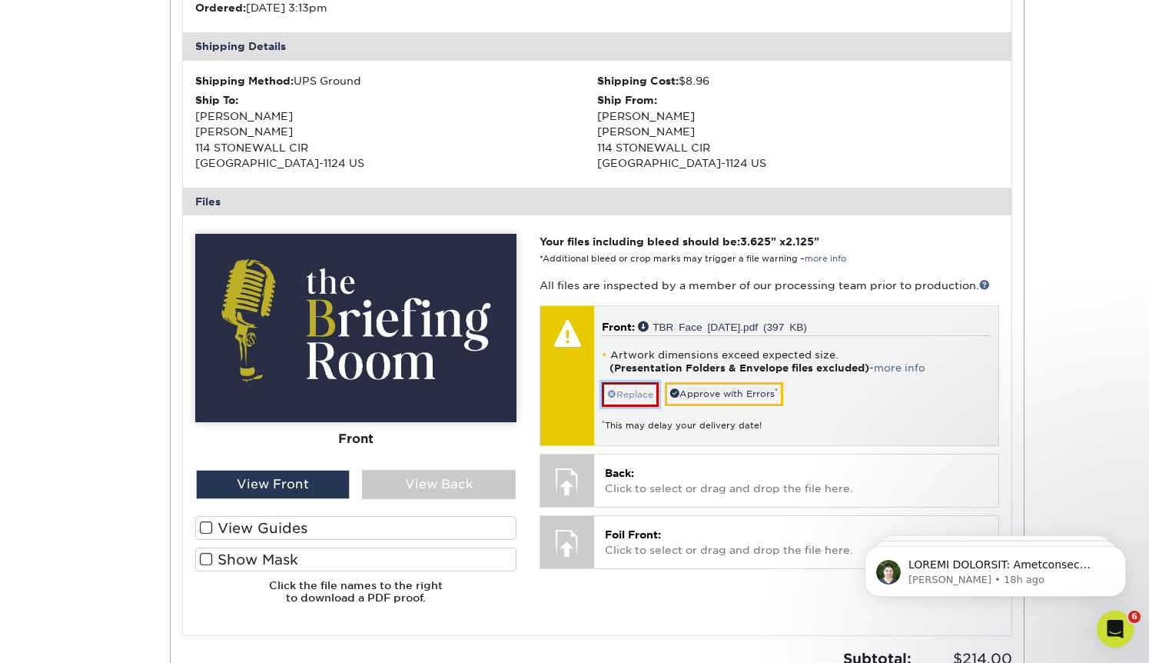
click at [630, 388] on link "Replace" at bounding box center [630, 394] width 57 height 25
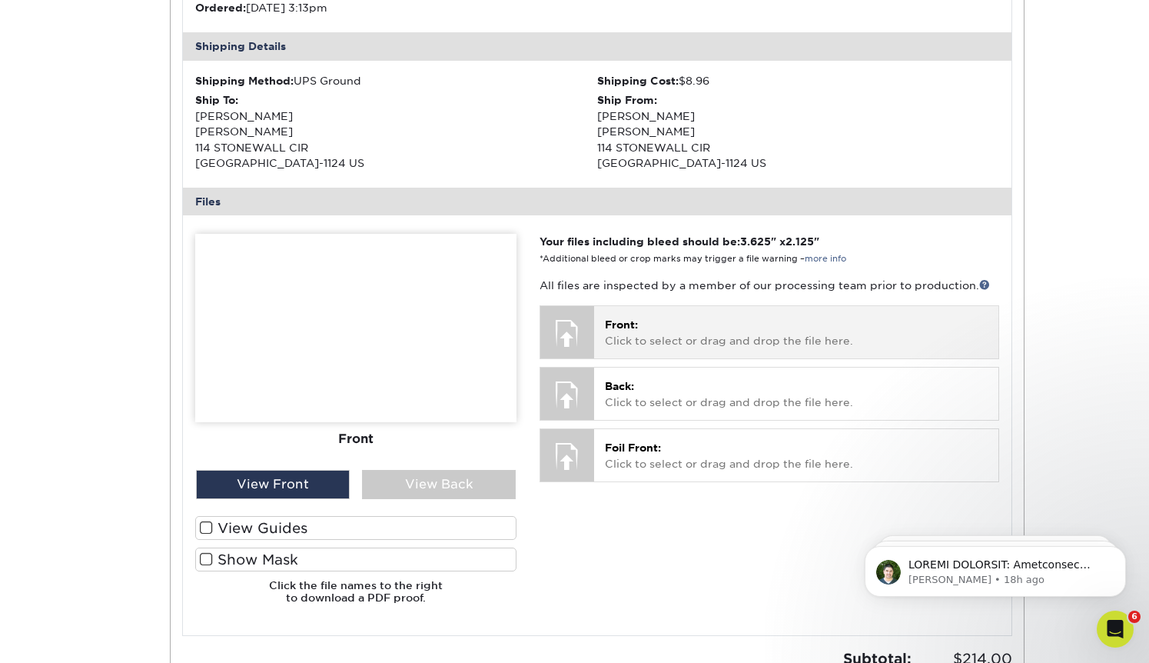
click at [583, 326] on div at bounding box center [568, 333] width 54 height 54
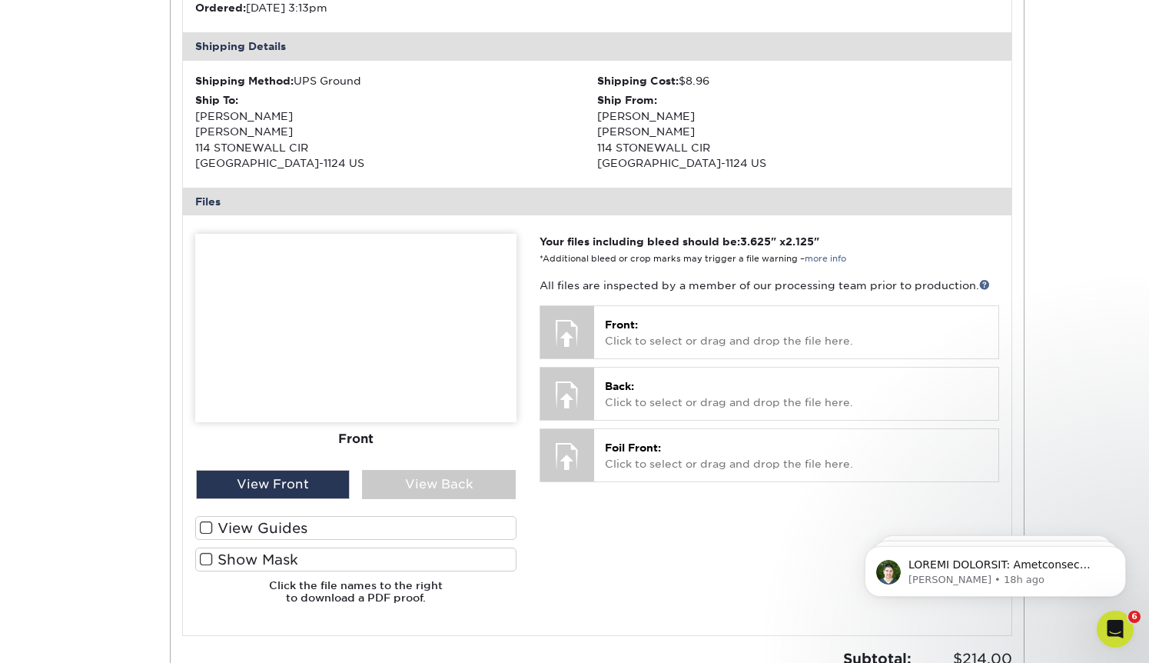
click at [383, 369] on img at bounding box center [355, 328] width 321 height 188
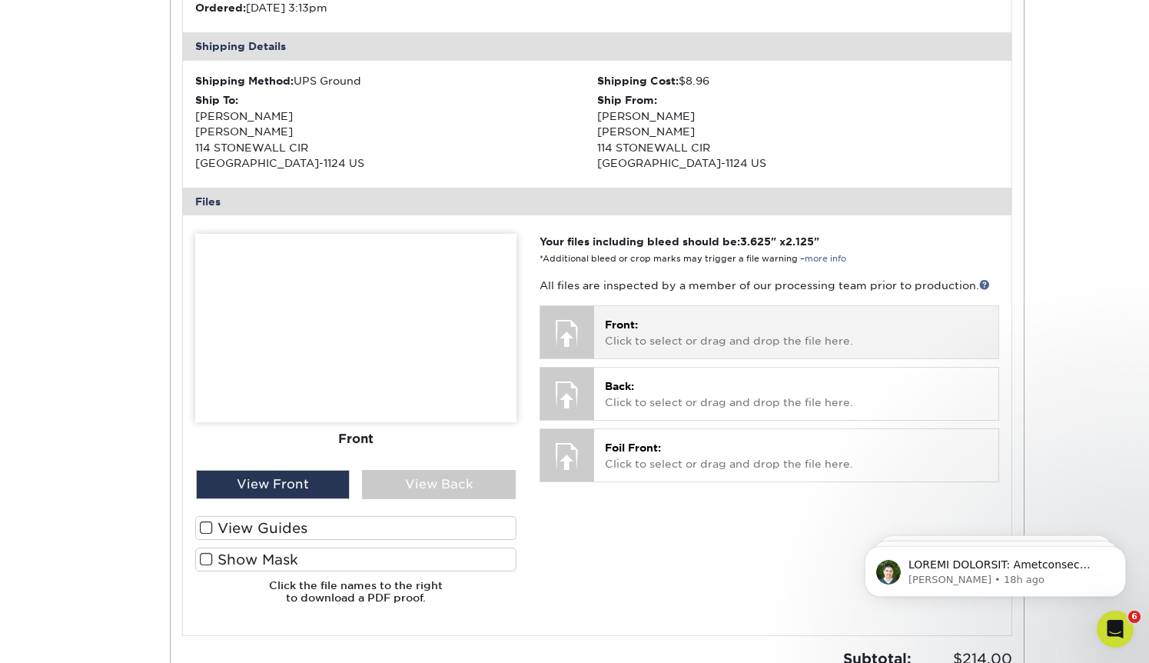
click at [637, 321] on span "Front:" at bounding box center [621, 324] width 33 height 12
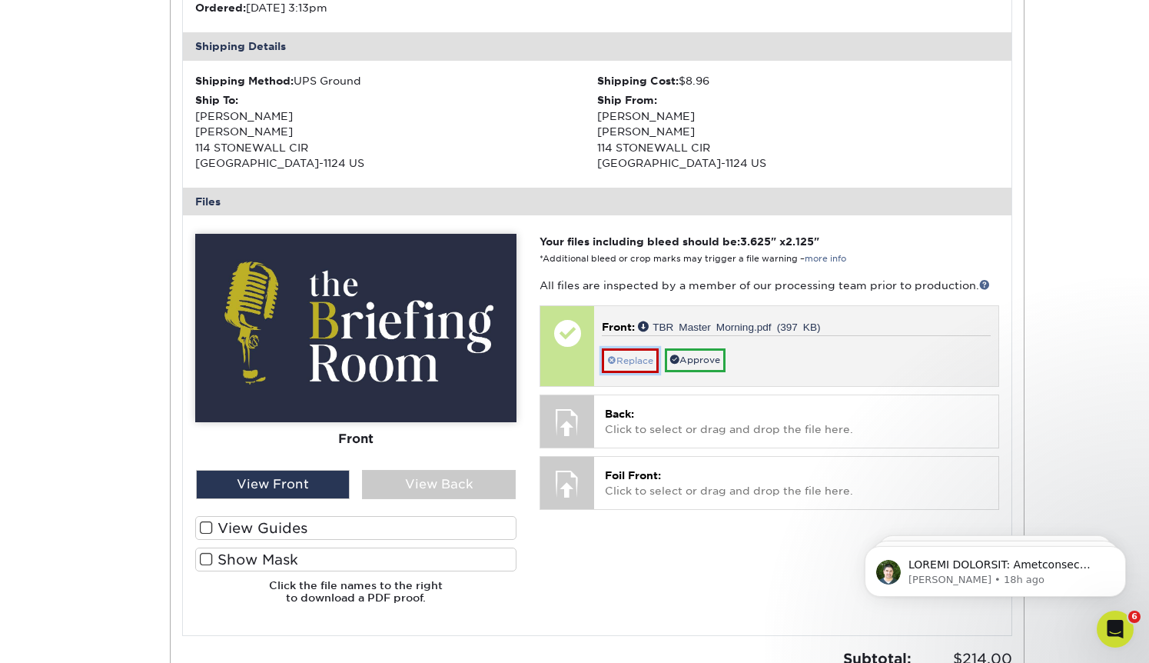
click at [639, 360] on link "Replace" at bounding box center [630, 360] width 57 height 25
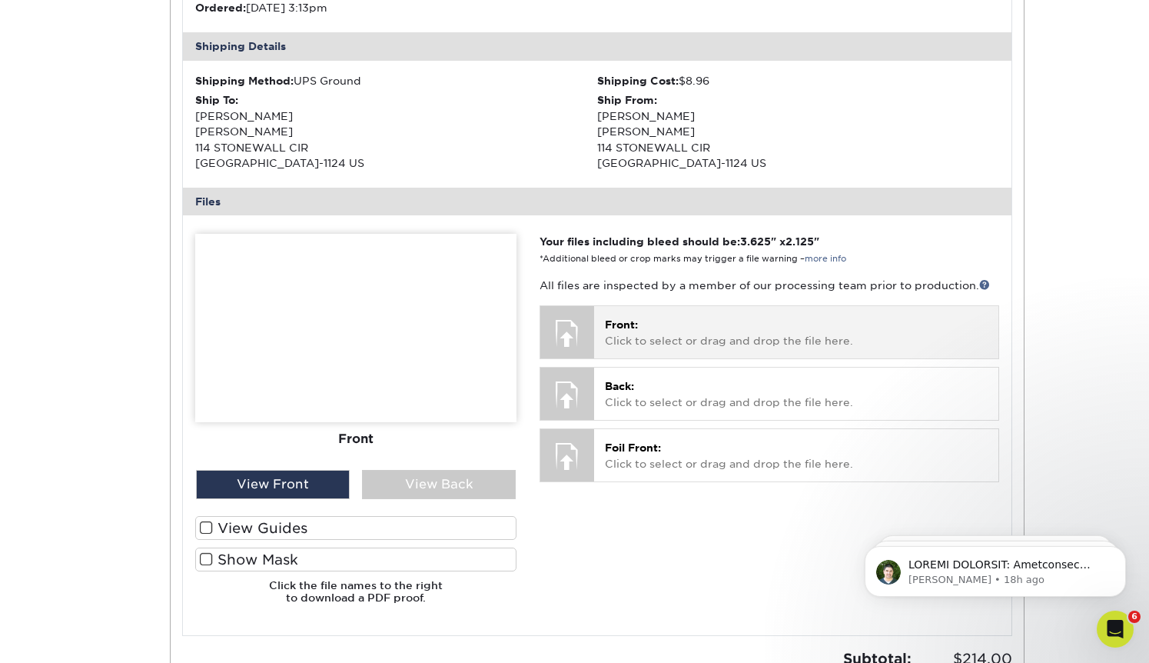
click at [664, 345] on p "Front: Click to select or drag and drop the file here." at bounding box center [796, 333] width 382 height 32
